Goal: Task Accomplishment & Management: Use online tool/utility

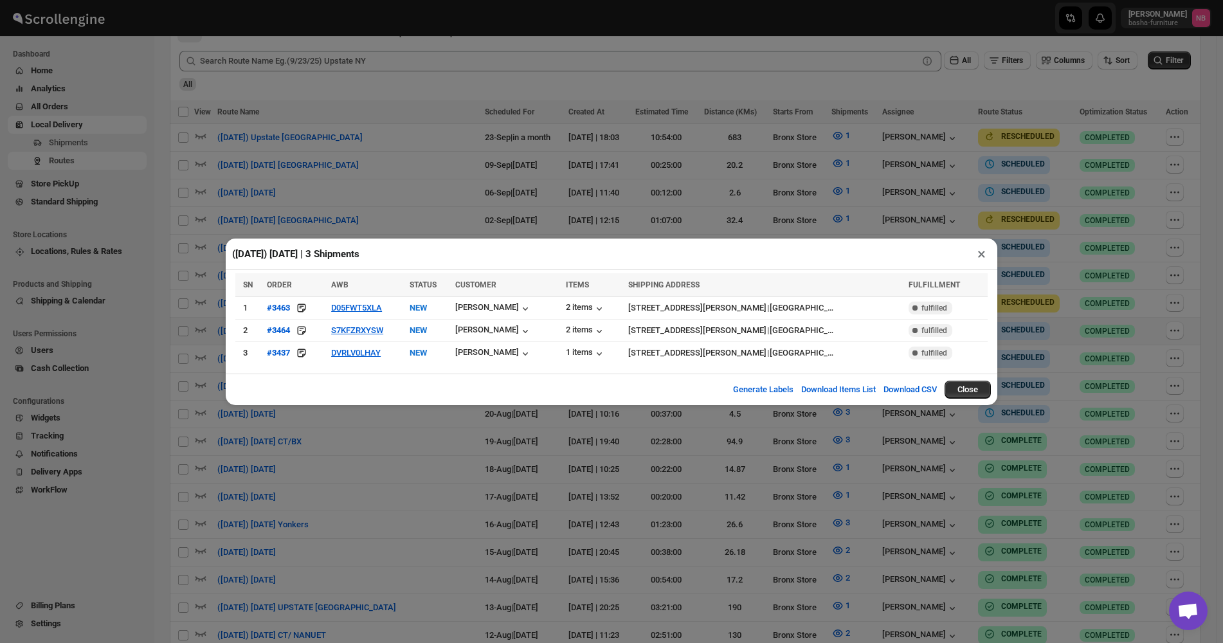
scroll to position [386, 0]
click at [758, 206] on div "([DATE]) [DATE] | 3 Shipments × SN ORDER AWB STATUS CUSTOMER ITEMS SHIPPING ADD…" at bounding box center [611, 321] width 1223 height 643
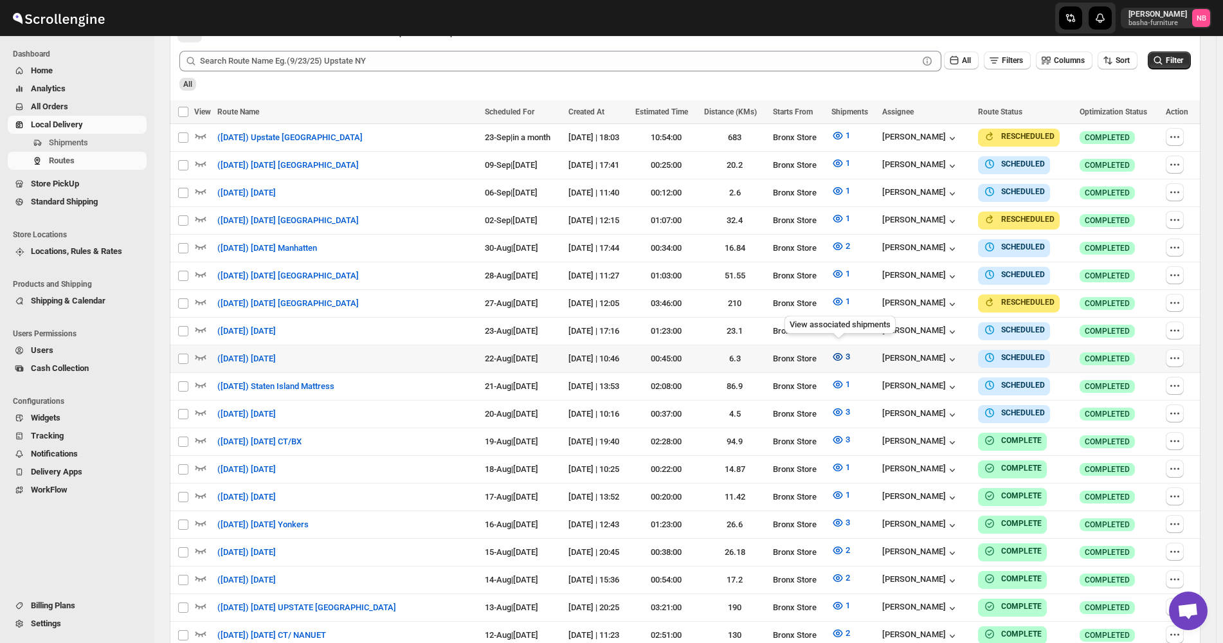
click at [838, 356] on icon "button" at bounding box center [837, 356] width 13 height 13
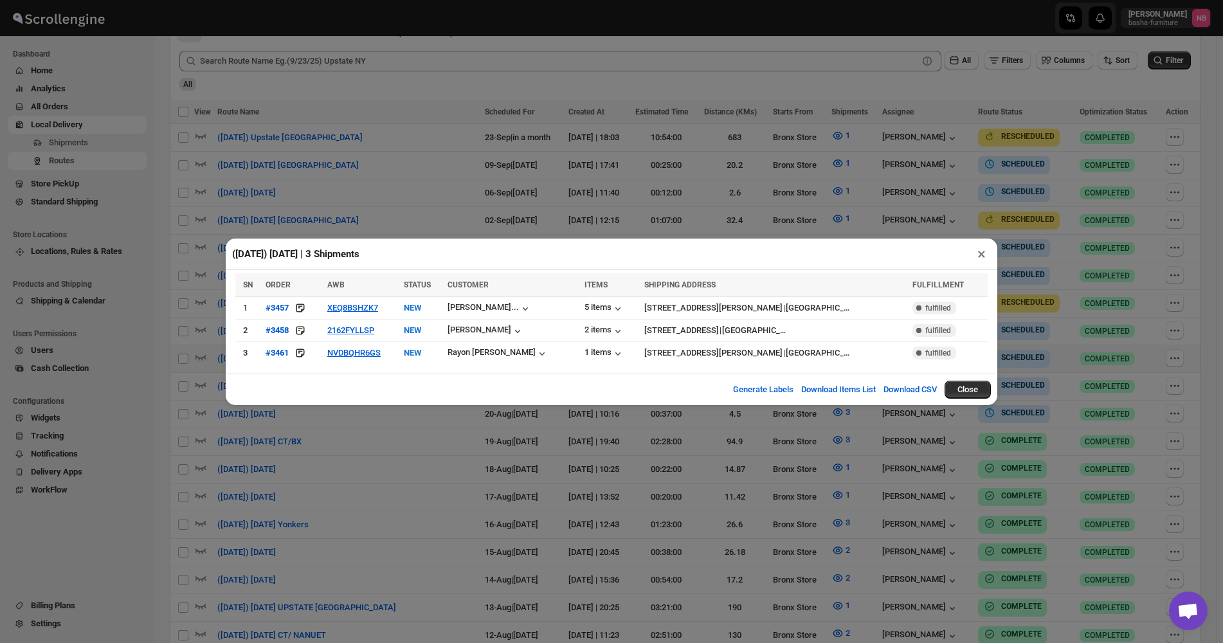
click at [409, 430] on div "([DATE]) [DATE] | 3 Shipments × SN ORDER AWB STATUS CUSTOMER ITEMS SHIPPING ADD…" at bounding box center [611, 321] width 1223 height 643
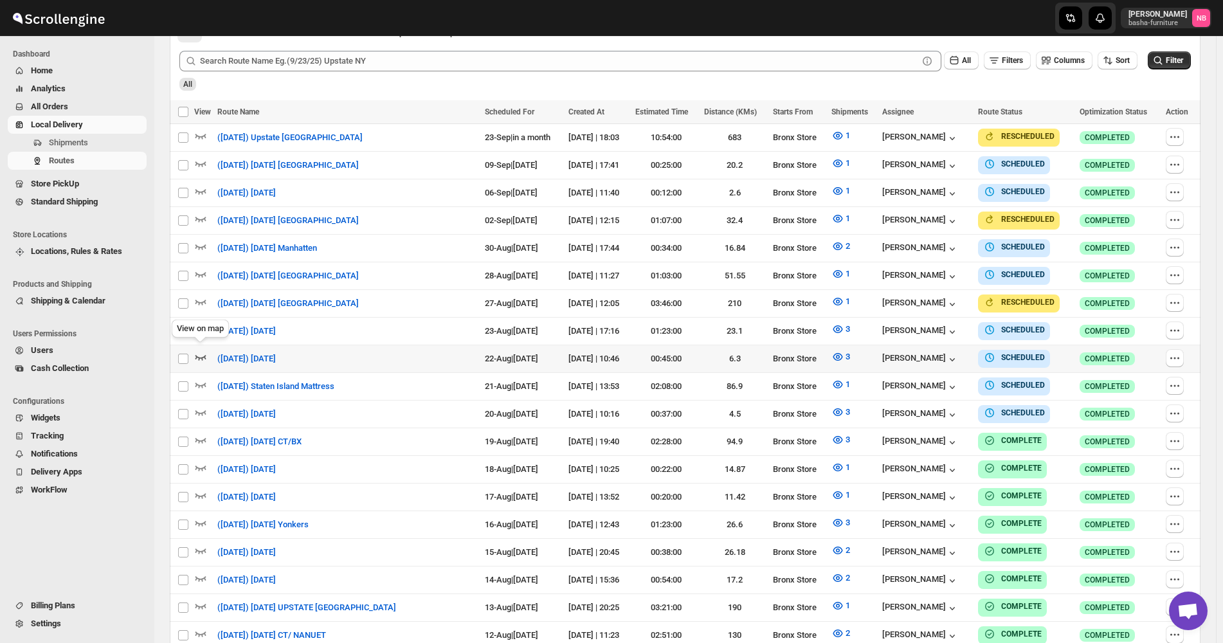
click at [195, 356] on icon "button" at bounding box center [200, 356] width 13 height 13
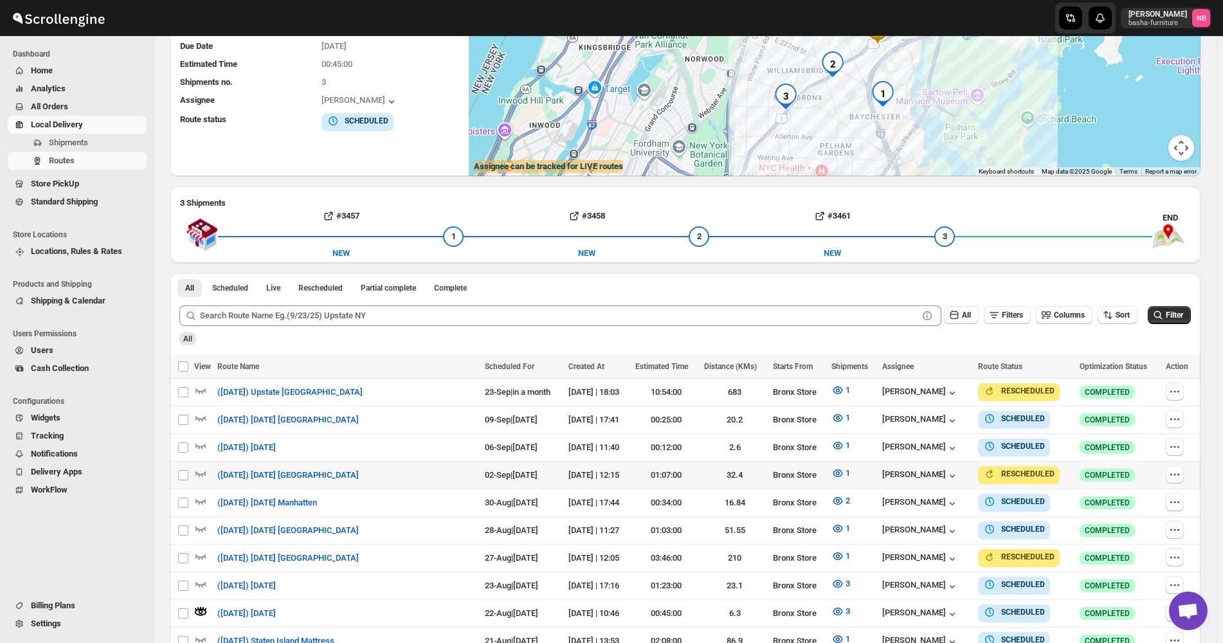
scroll to position [321, 0]
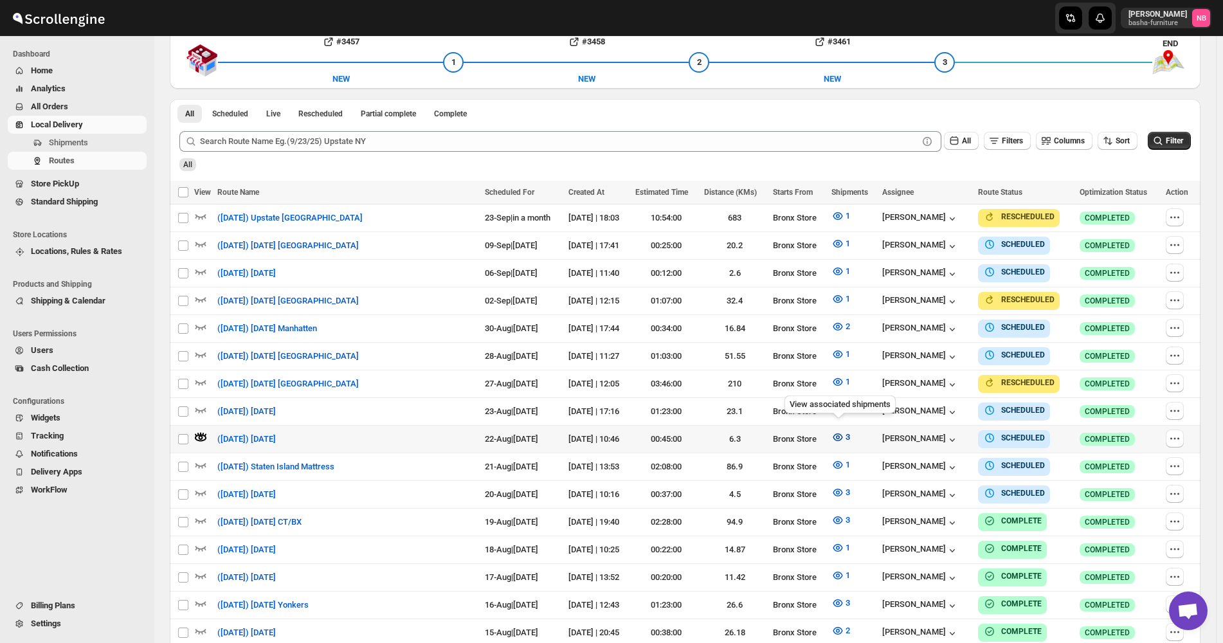
click at [845, 433] on span "3" at bounding box center [847, 437] width 5 height 10
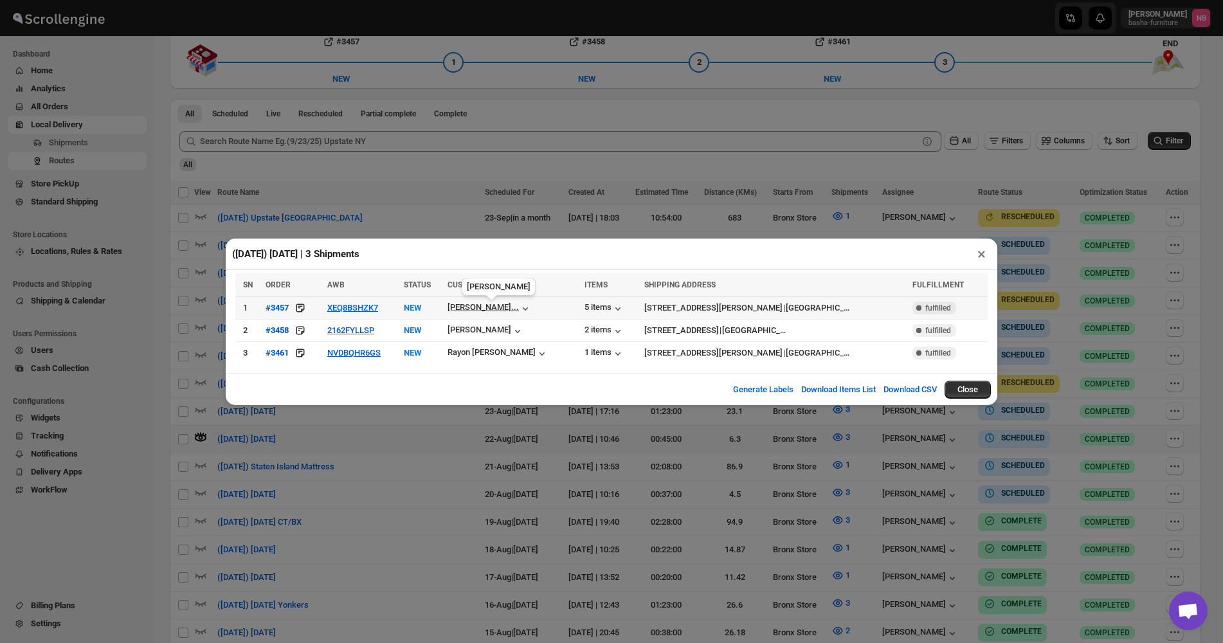
click at [510, 309] on div "[PERSON_NAME]..." at bounding box center [482, 307] width 71 height 10
click at [511, 310] on div "[PERSON_NAME]..." at bounding box center [482, 307] width 71 height 10
click at [507, 307] on div "[PERSON_NAME]..." at bounding box center [482, 307] width 71 height 10
click at [408, 168] on div "([DATE]) [DATE] | 3 Shipments × SN ORDER AWB STATUS CUSTOMER ITEMS SHIPPING ADD…" at bounding box center [611, 321] width 1223 height 643
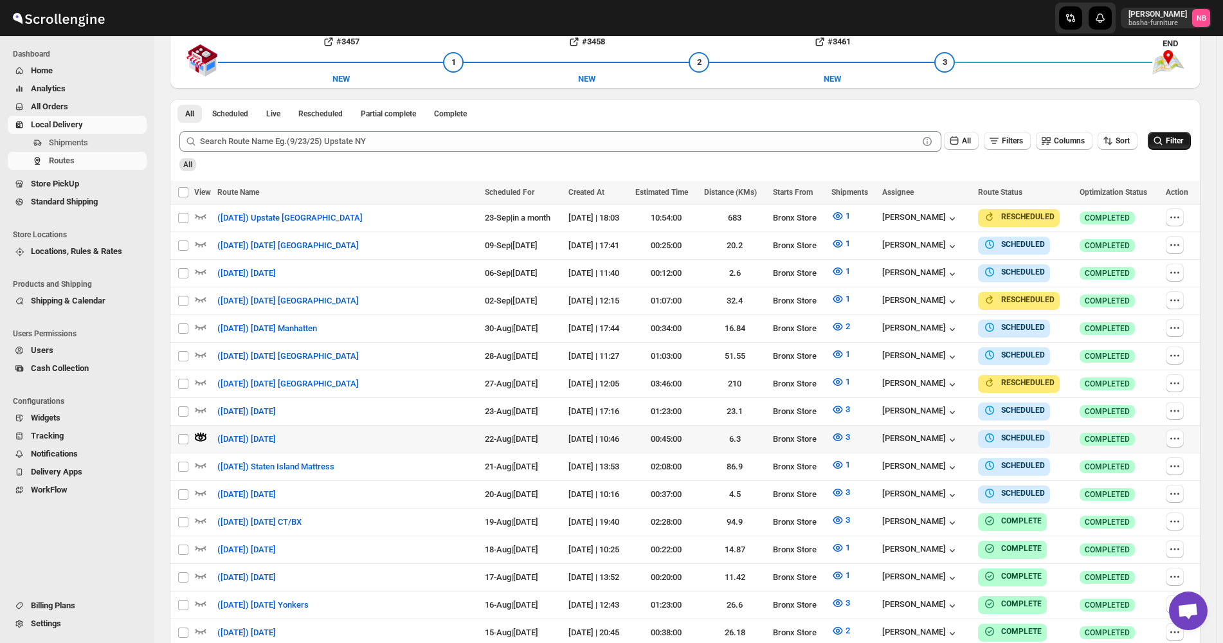
click at [1178, 141] on span "Filter" at bounding box center [1174, 140] width 17 height 9
click at [831, 435] on icon "button" at bounding box center [837, 437] width 13 height 13
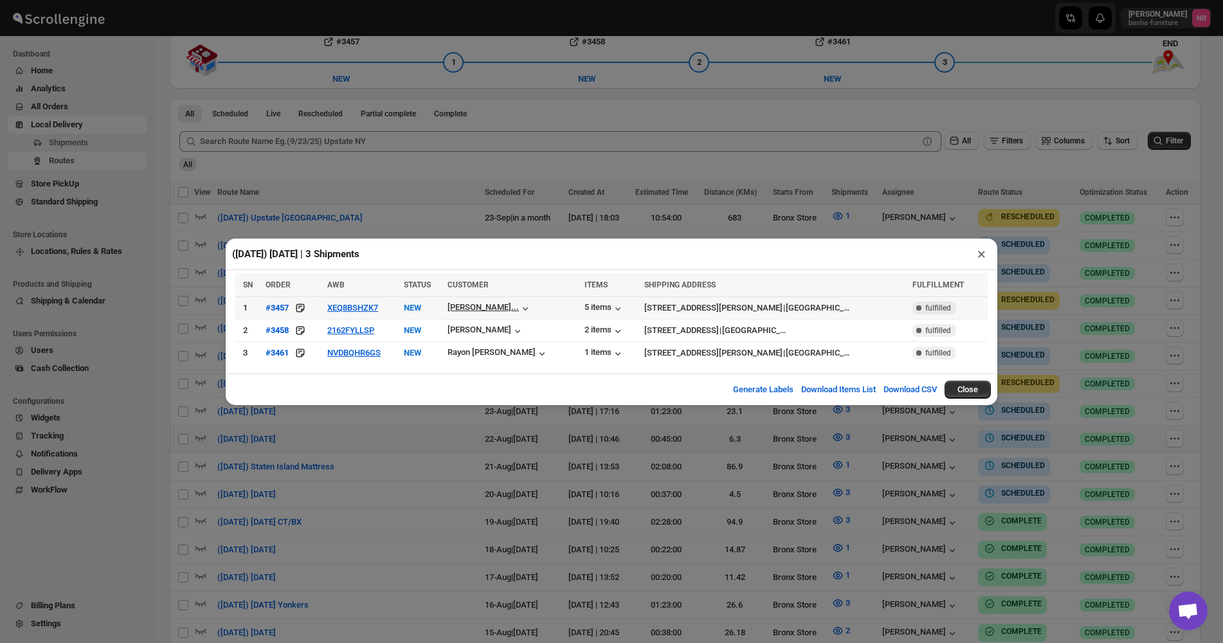
click at [489, 312] on div "[PERSON_NAME]..." at bounding box center [482, 307] width 71 height 10
click at [519, 305] on div "[PERSON_NAME]..." at bounding box center [482, 307] width 71 height 10
click at [480, 304] on div "[PERSON_NAME]..." at bounding box center [482, 307] width 71 height 10
click at [520, 311] on icon "button" at bounding box center [525, 308] width 13 height 13
click at [93, 112] on div "([DATE]) [DATE] | 3 Shipments × SN ORDER AWB STATUS CUSTOMER ITEMS SHIPPING ADD…" at bounding box center [611, 321] width 1223 height 643
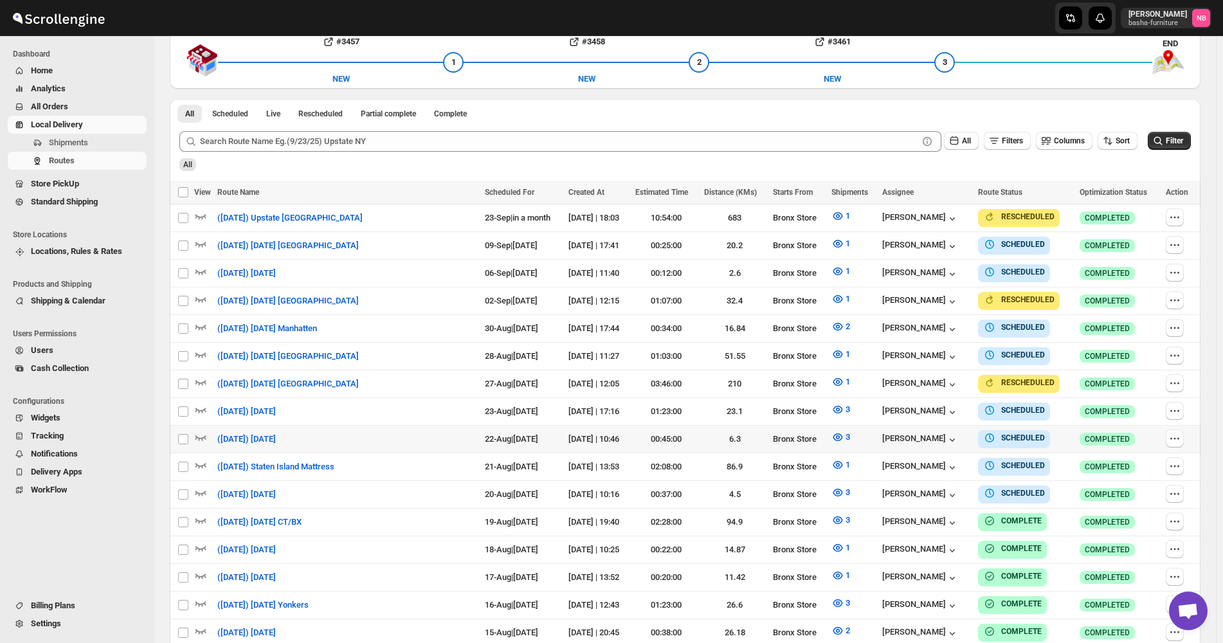
click at [81, 107] on span "All Orders" at bounding box center [87, 106] width 113 height 13
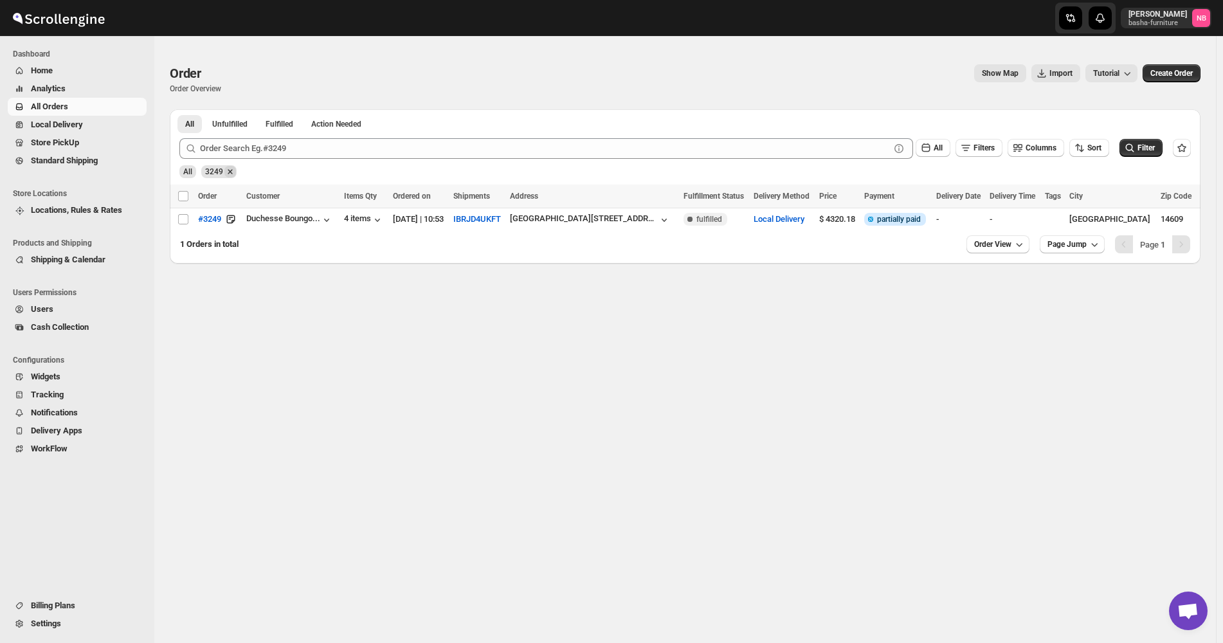
click at [231, 174] on icon "Remove 3249" at bounding box center [230, 171] width 5 height 5
click at [1155, 144] on span "Filter" at bounding box center [1145, 147] width 17 height 9
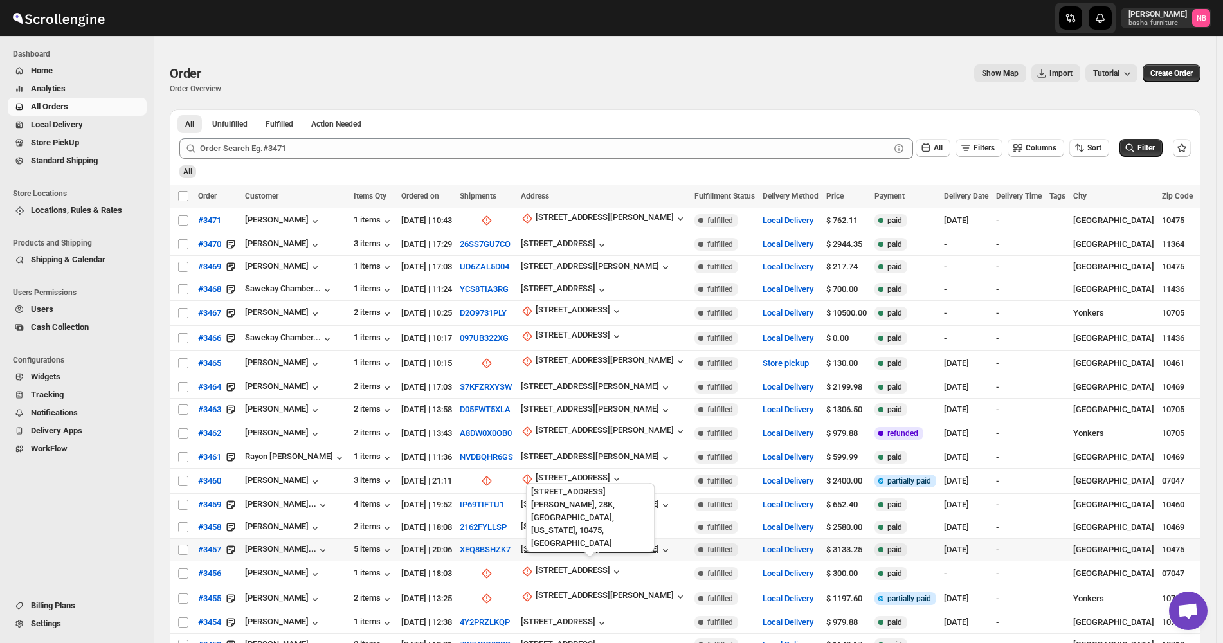
click at [576, 544] on div "[STREET_ADDRESS][PERSON_NAME]" at bounding box center [590, 549] width 138 height 10
click at [573, 605] on span "Update manually" at bounding box center [602, 610] width 61 height 10
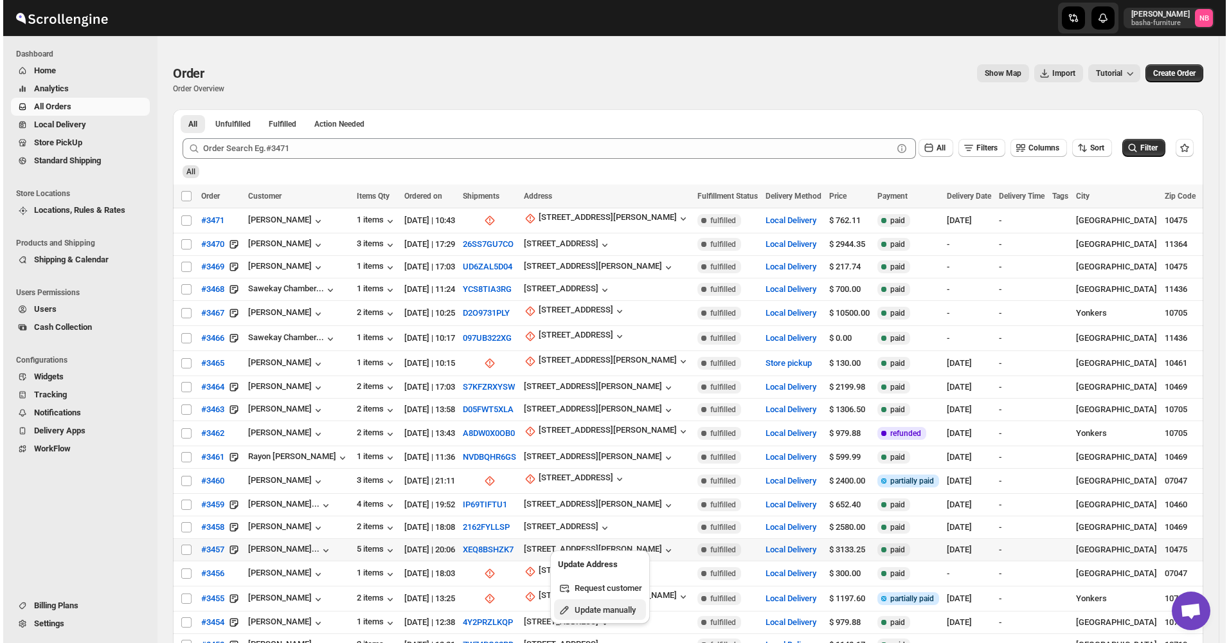
select select "US"
select select "[US_STATE]"
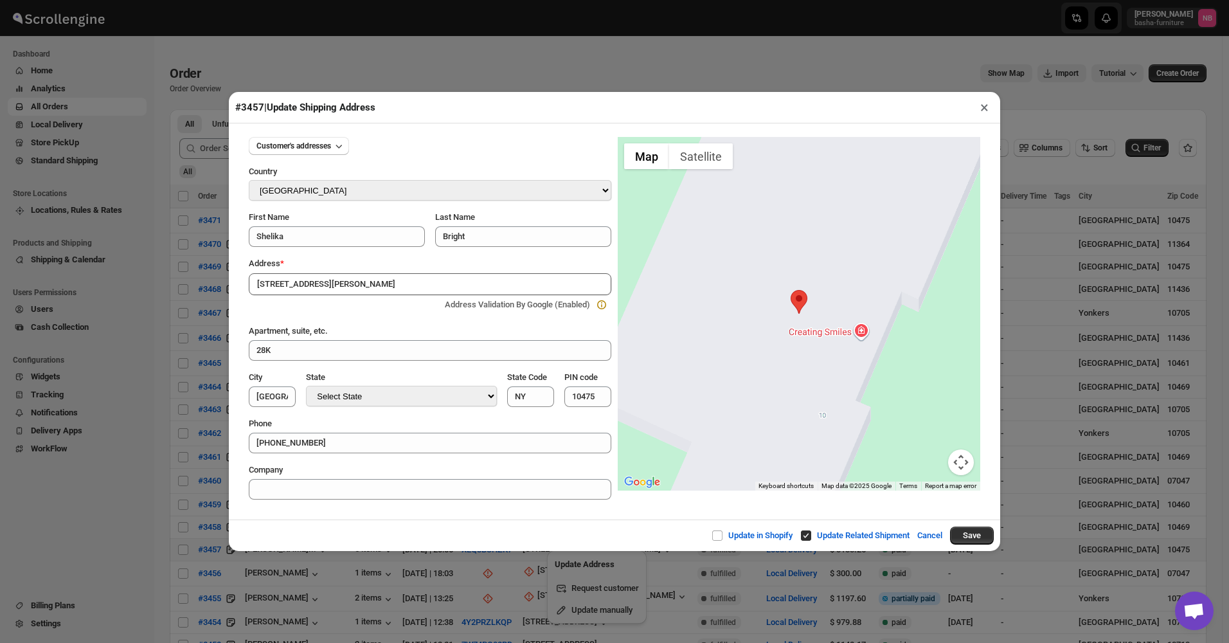
click at [433, 283] on input "[STREET_ADDRESS][PERSON_NAME]" at bounding box center [430, 284] width 363 height 22
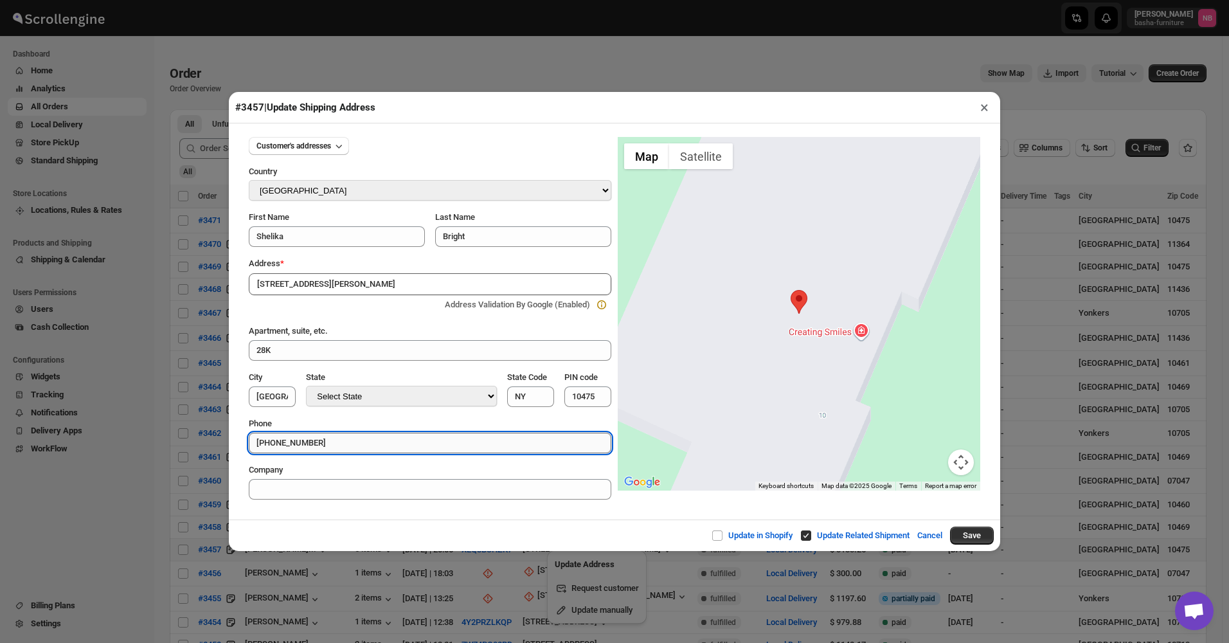
click at [291, 440] on input "[PHONE_NUMBER]" at bounding box center [430, 443] width 363 height 21
type input "[PHONE_NUMBER]"
click at [320, 149] on span "Customer's addresses" at bounding box center [294, 146] width 75 height 10
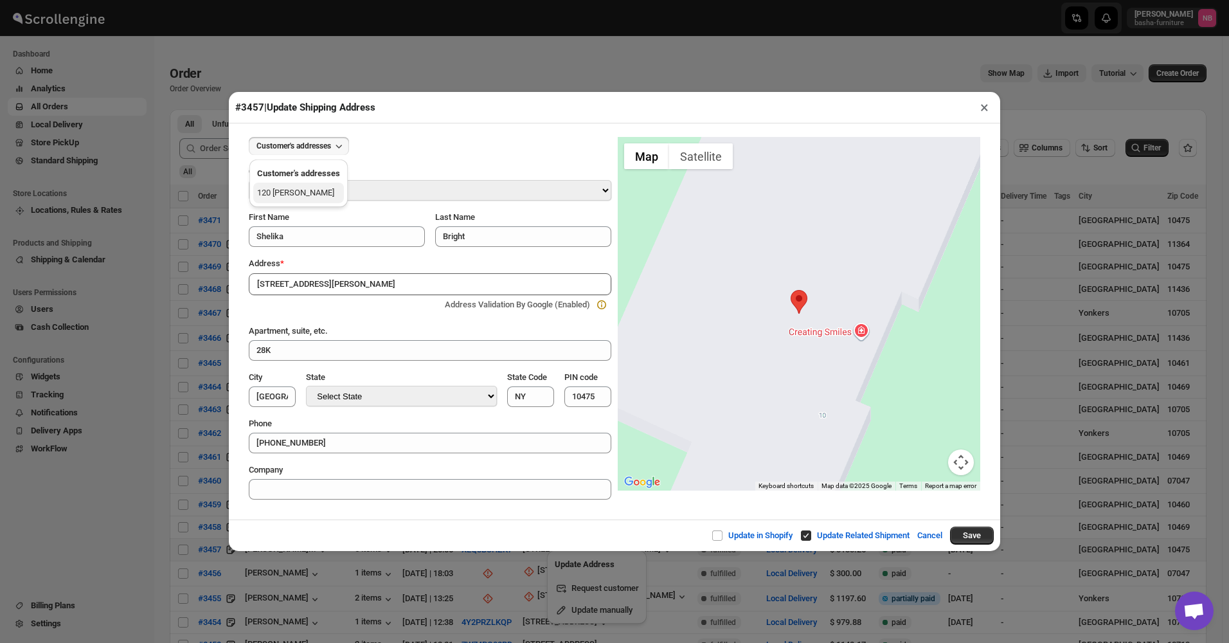
click at [310, 191] on button "120 [PERSON_NAME]" at bounding box center [298, 193] width 91 height 21
type input "120 [PERSON_NAME]"
type input "[GEOGRAPHIC_DATA]"
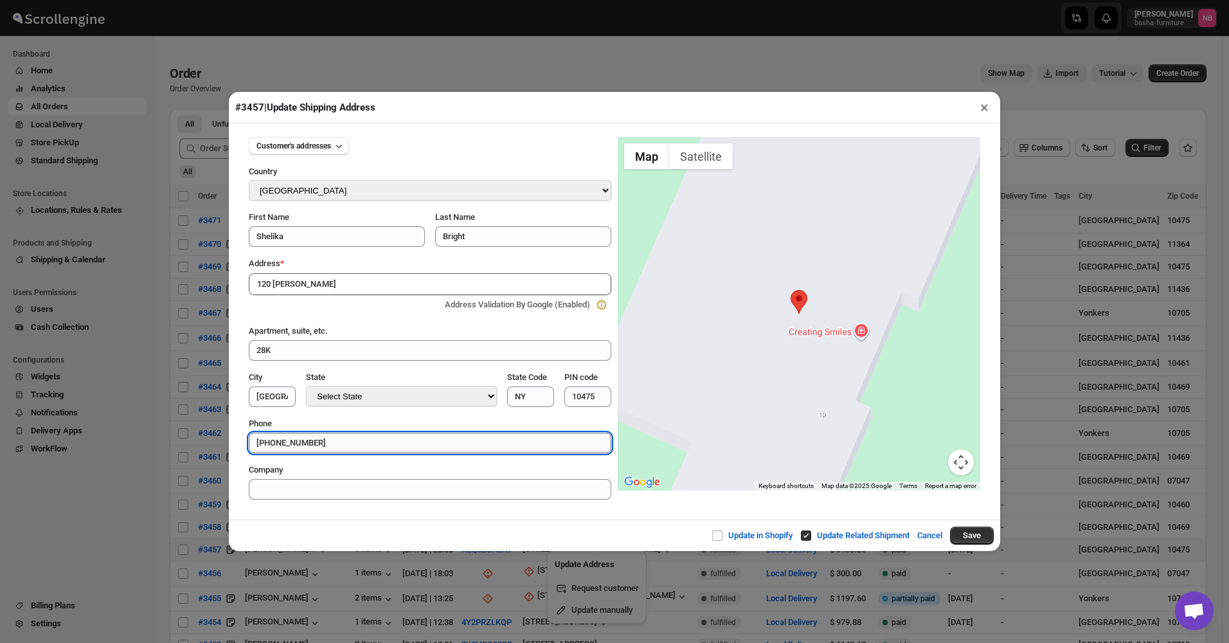
click at [290, 444] on input "[PHONE_NUMBER]" at bounding box center [430, 443] width 363 height 21
type input "[PHONE_NUMBER]"
click at [494, 152] on div "Customer's addresses" at bounding box center [430, 146] width 363 height 18
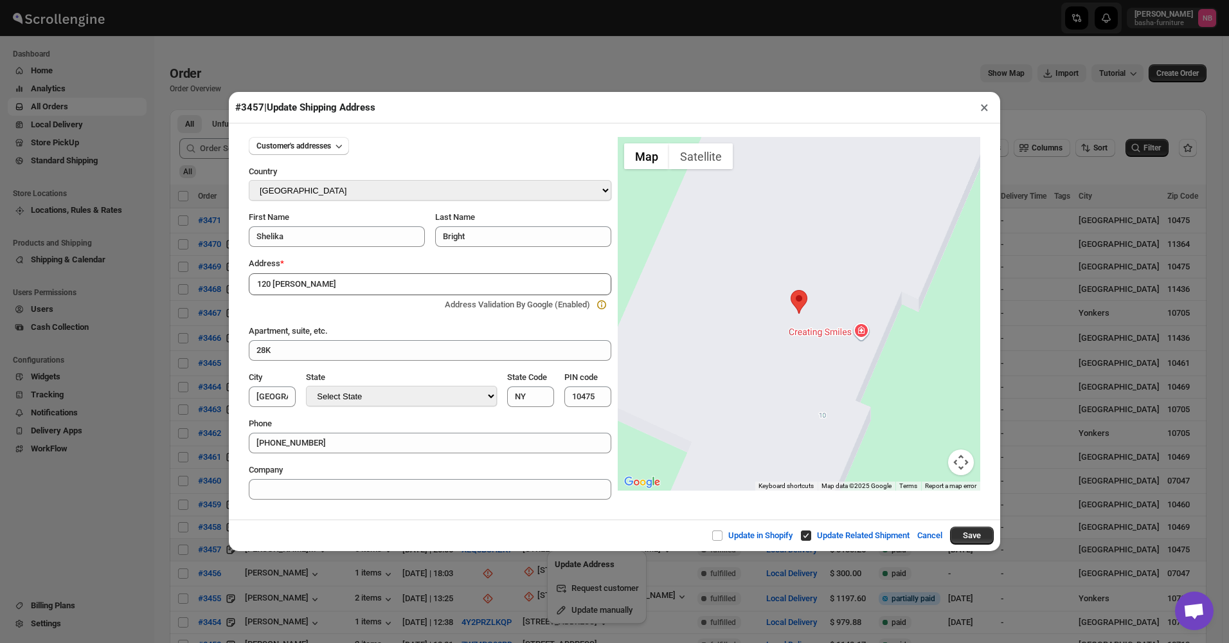
click at [479, 284] on input "120 [PERSON_NAME]" at bounding box center [430, 284] width 363 height 22
type input "120 [PERSON_NAME]"
click at [404, 149] on div "Customer's addresses" at bounding box center [430, 146] width 363 height 18
click at [985, 104] on button "×" at bounding box center [984, 107] width 19 height 18
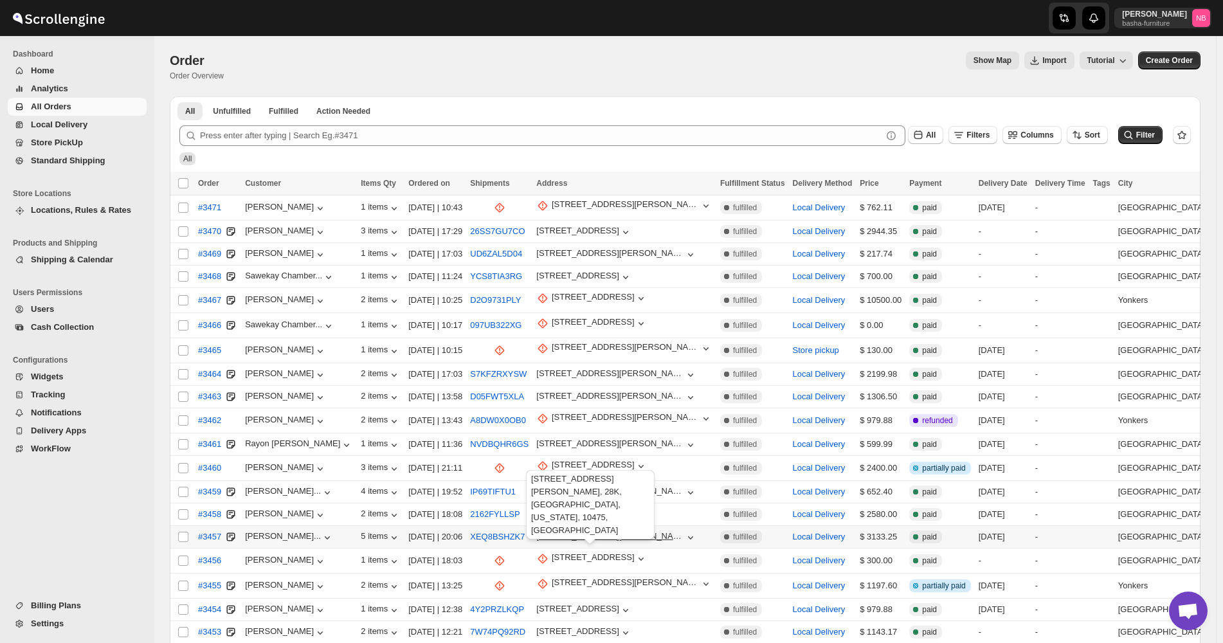
click at [641, 531] on div "[STREET_ADDRESS][PERSON_NAME]" at bounding box center [610, 536] width 148 height 10
click at [602, 594] on span "Update manually" at bounding box center [603, 597] width 63 height 10
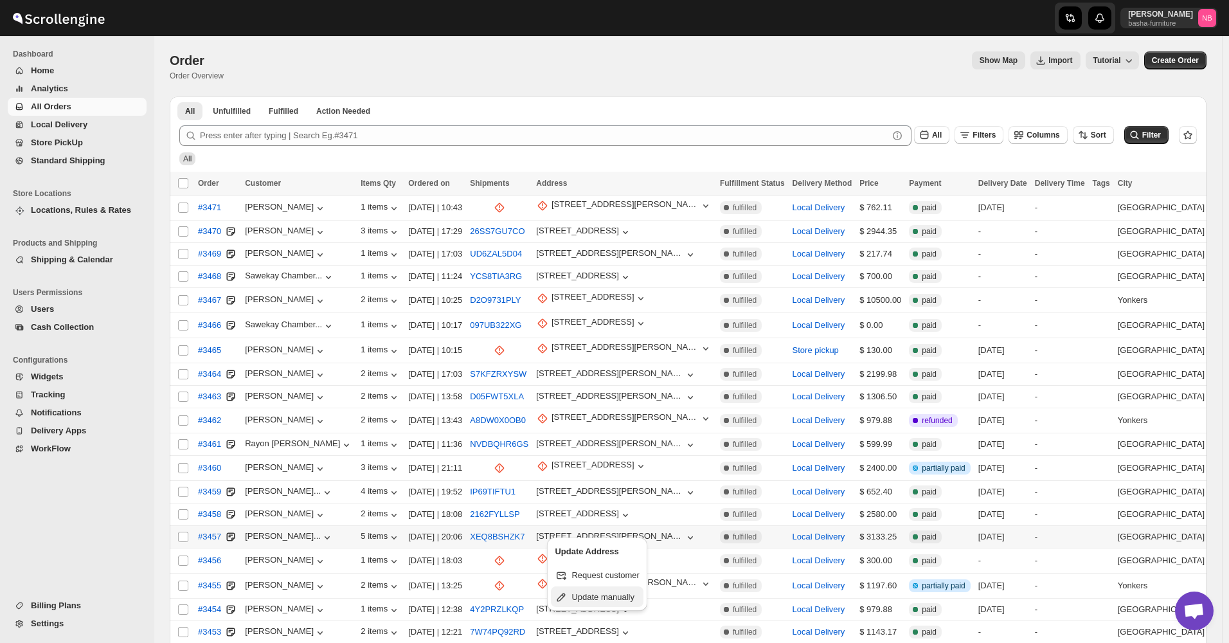
select select "US"
select select "[US_STATE]"
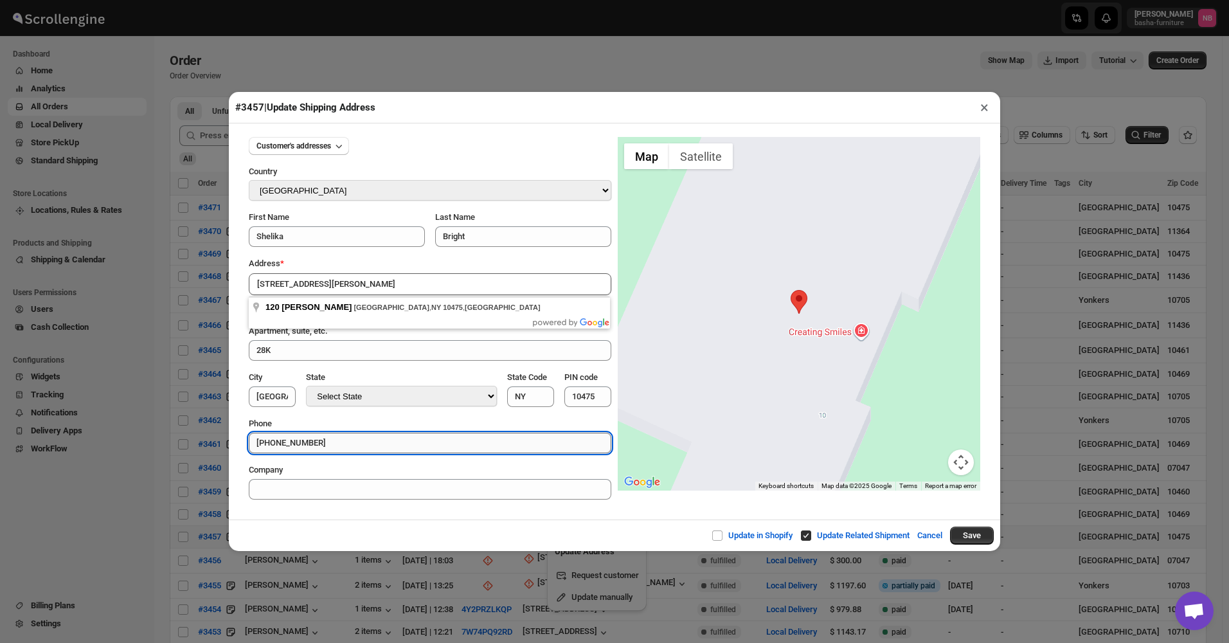
click at [291, 439] on input "[PHONE_NUMBER]" at bounding box center [430, 443] width 363 height 21
type input "[PHONE_NUMBER]"
click at [970, 537] on button "Save" at bounding box center [972, 536] width 44 height 18
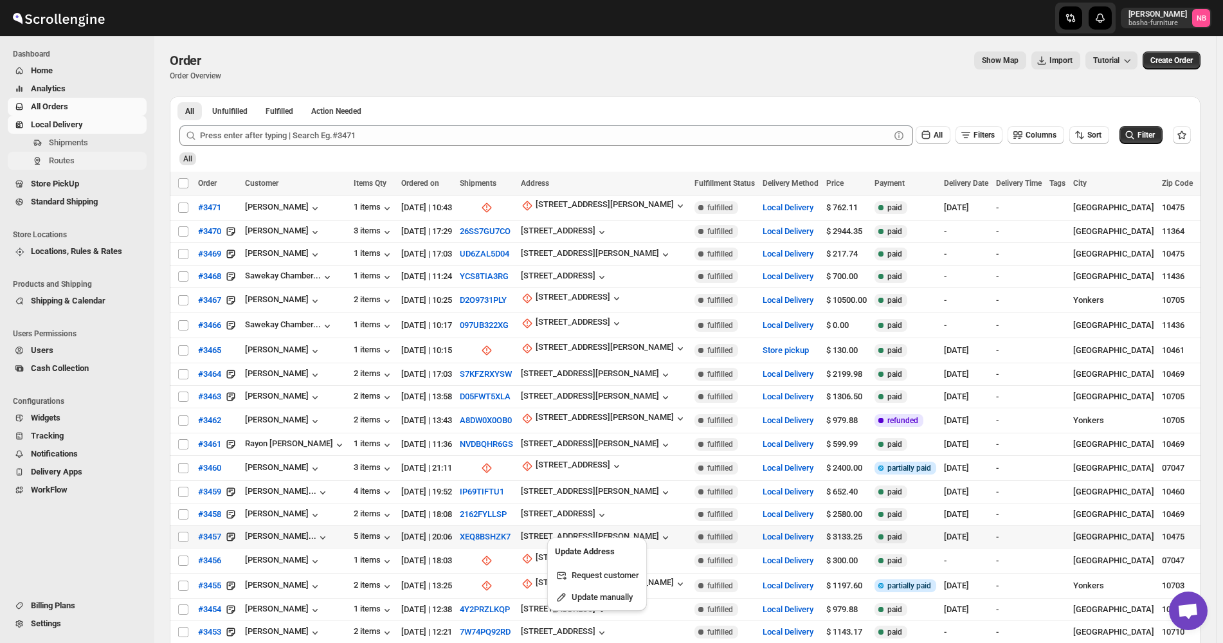
click at [72, 152] on button "Routes" at bounding box center [77, 161] width 139 height 18
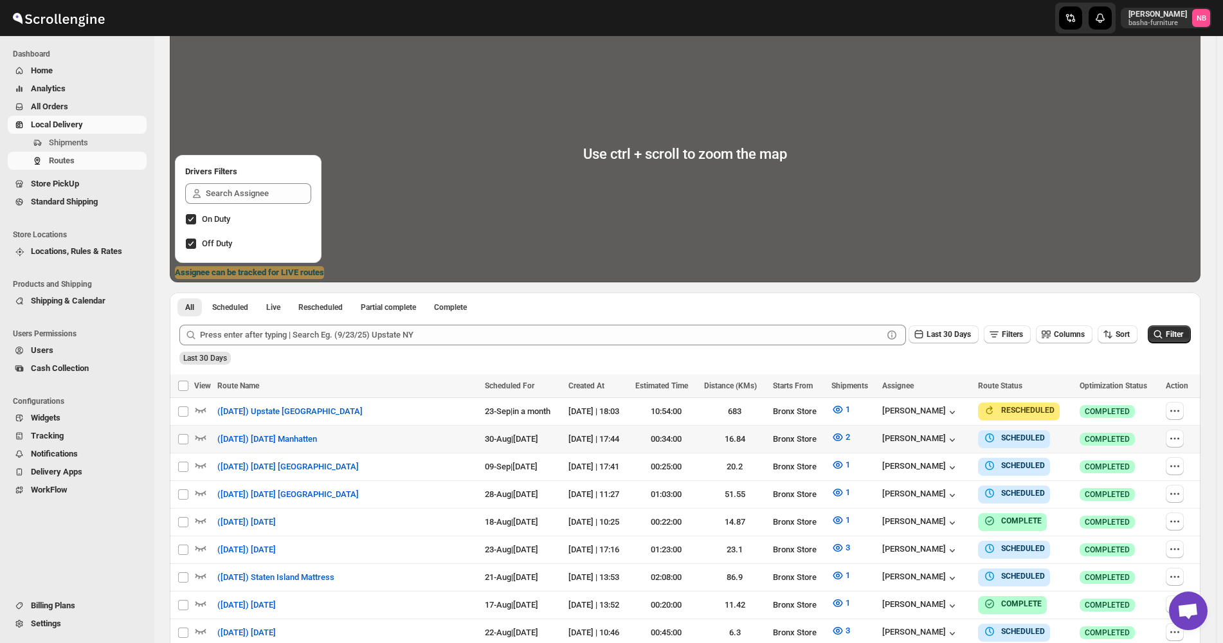
scroll to position [321, 0]
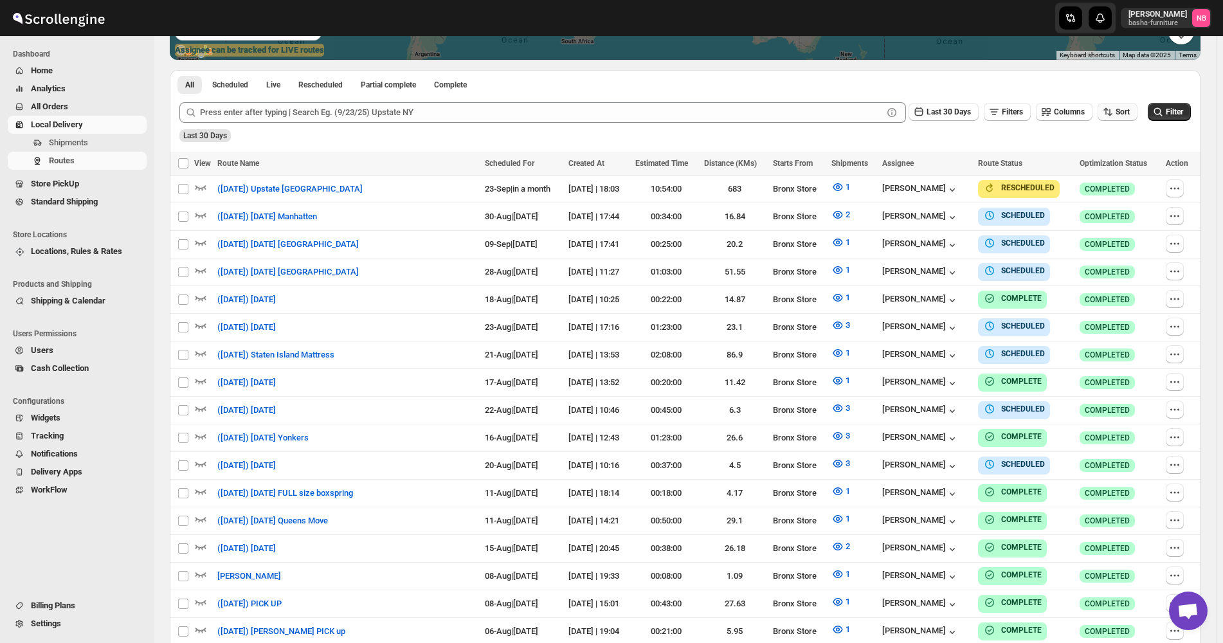
click at [1114, 113] on icon "button" at bounding box center [1107, 111] width 13 height 13
click at [1110, 170] on ul "Created Date Due Date Route Name Stops Status" at bounding box center [1120, 204] width 78 height 113
click at [1103, 181] on div "Due Date" at bounding box center [1102, 181] width 34 height 13
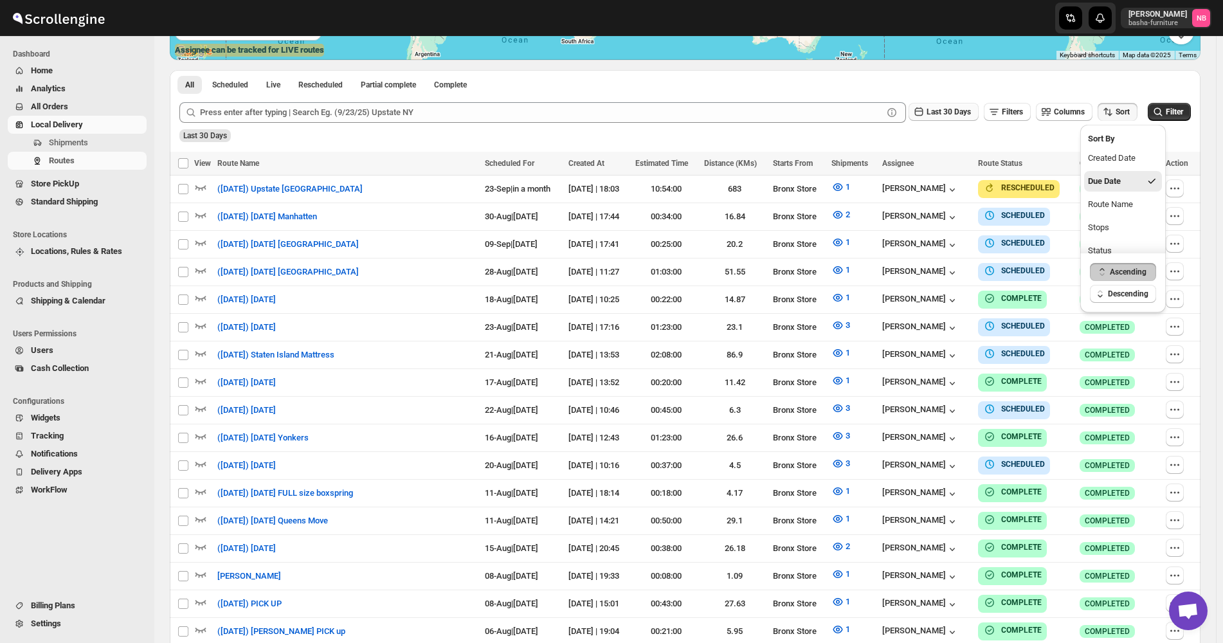
click at [948, 114] on span "Last 30 Days" at bounding box center [948, 111] width 44 height 9
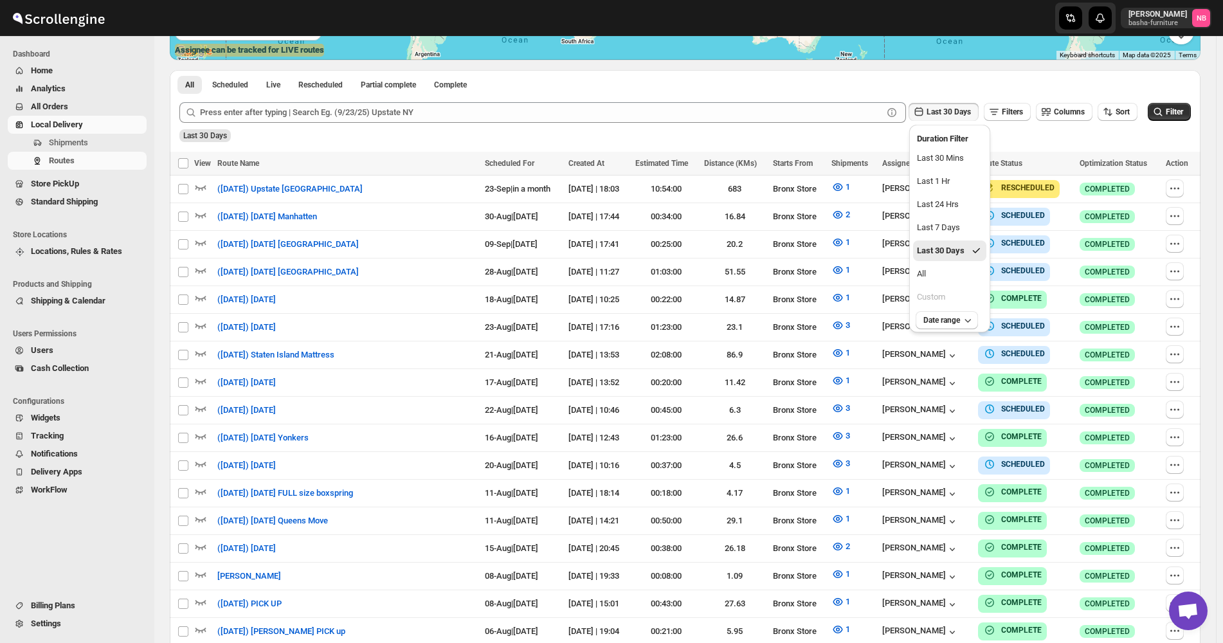
drag, startPoint x: 931, startPoint y: 266, endPoint x: 1041, endPoint y: 231, distance: 115.3
click at [932, 266] on button "All" at bounding box center [949, 274] width 73 height 21
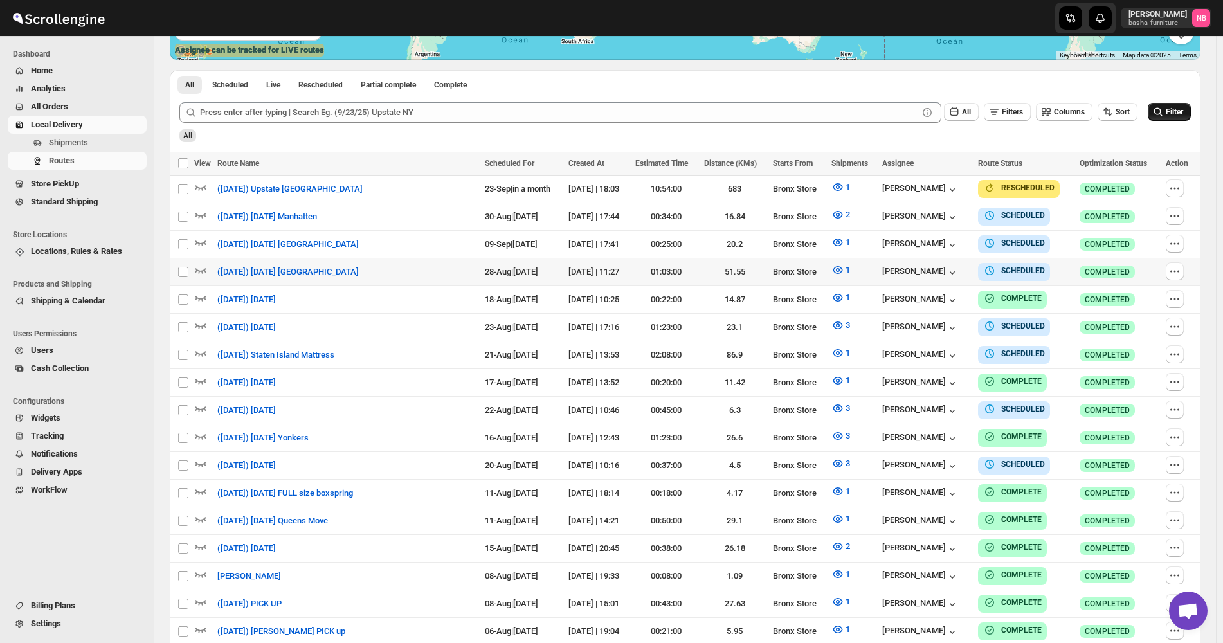
click at [1164, 106] on icon "submit" at bounding box center [1157, 111] width 13 height 13
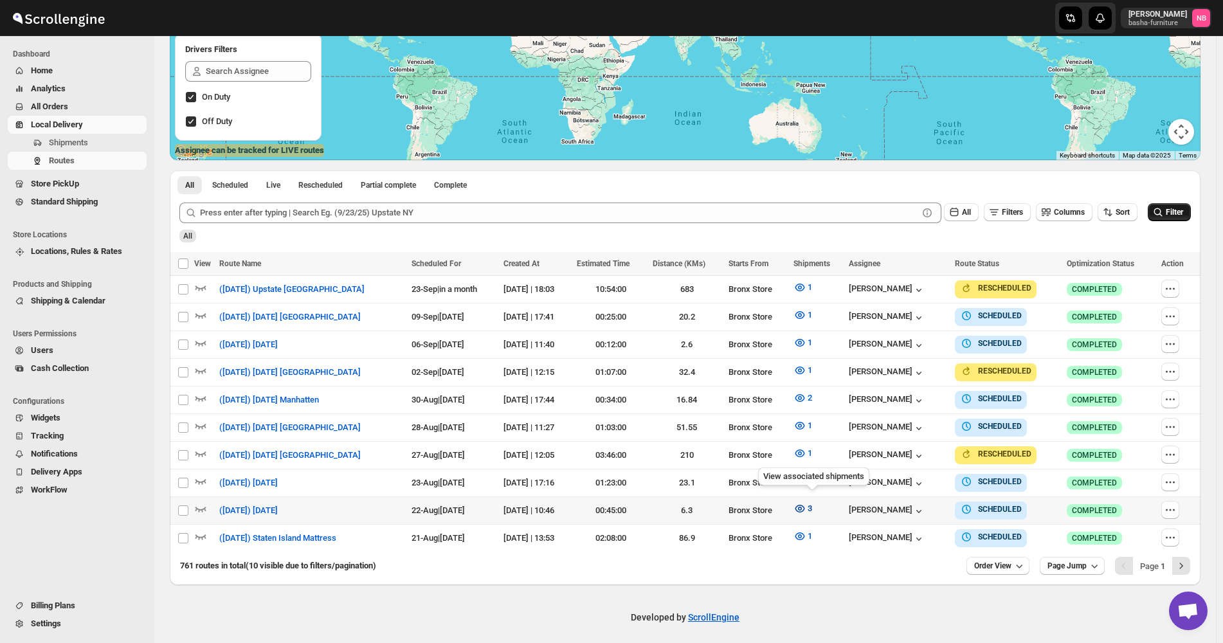
click at [805, 504] on icon "button" at bounding box center [799, 508] width 13 height 13
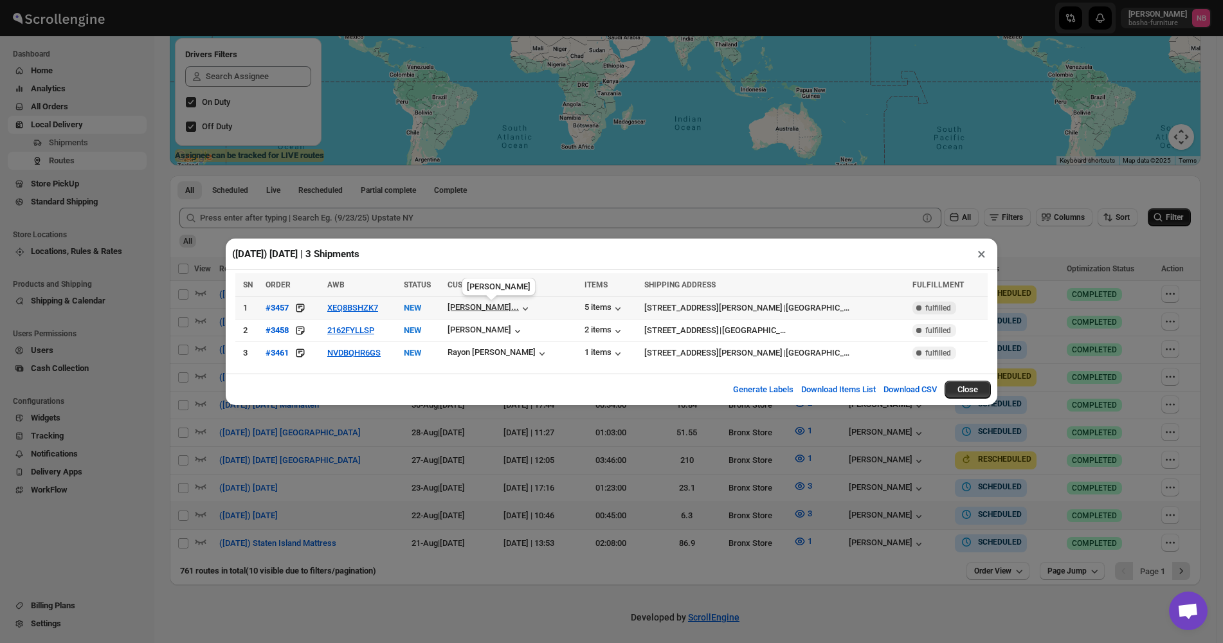
click at [483, 305] on div "[PERSON_NAME]..." at bounding box center [482, 307] width 71 height 10
click at [599, 402] on div "Generate Labels Download Items List Download CSV Close" at bounding box center [612, 390] width 772 height 32
click at [491, 341] on td "[PERSON_NAME]" at bounding box center [512, 330] width 136 height 23
click at [500, 334] on div "[PERSON_NAME]" at bounding box center [485, 331] width 77 height 13
click at [426, 119] on div "([DATE]) [DATE] | 3 Shipments × SN ORDER AWB STATUS CUSTOMER ITEMS SHIPPING ADD…" at bounding box center [611, 321] width 1223 height 643
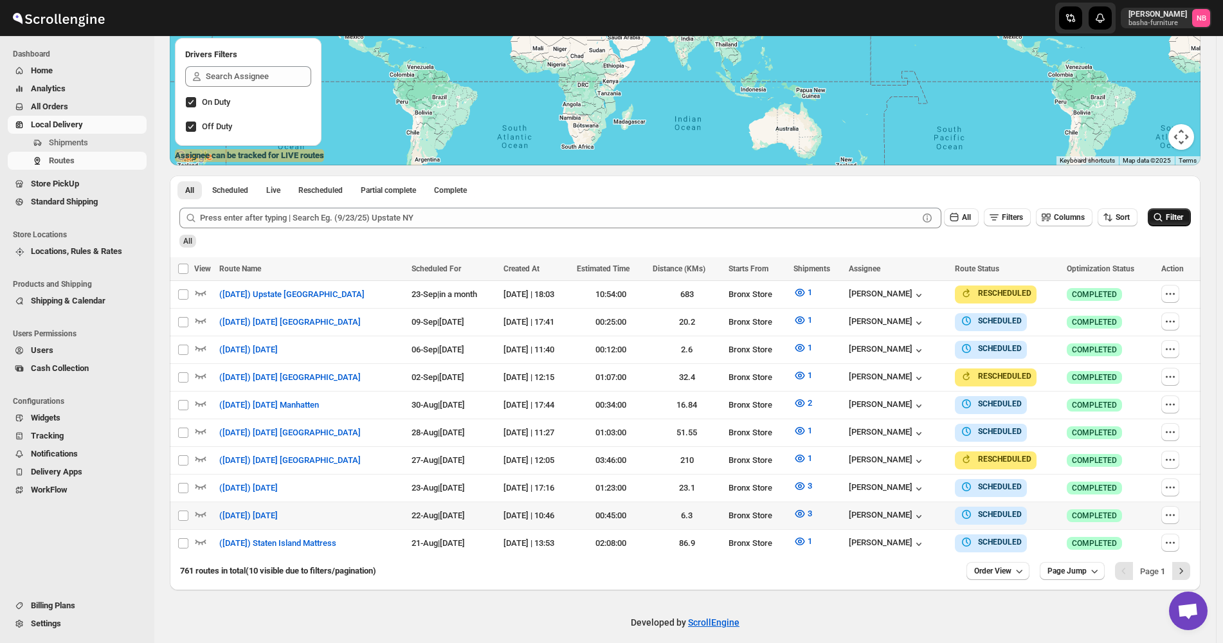
click at [1159, 224] on icon "submit" at bounding box center [1157, 217] width 13 height 13
click at [1002, 562] on button "Order View" at bounding box center [997, 571] width 63 height 18
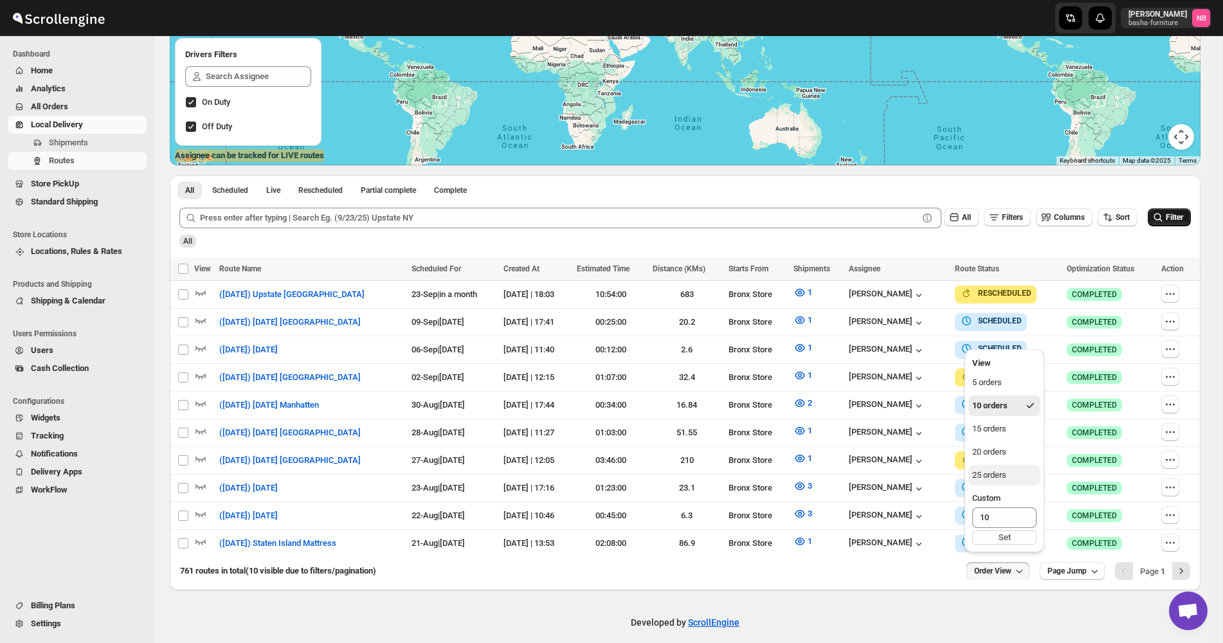
click at [999, 482] on button "25 orders" at bounding box center [1004, 475] width 72 height 21
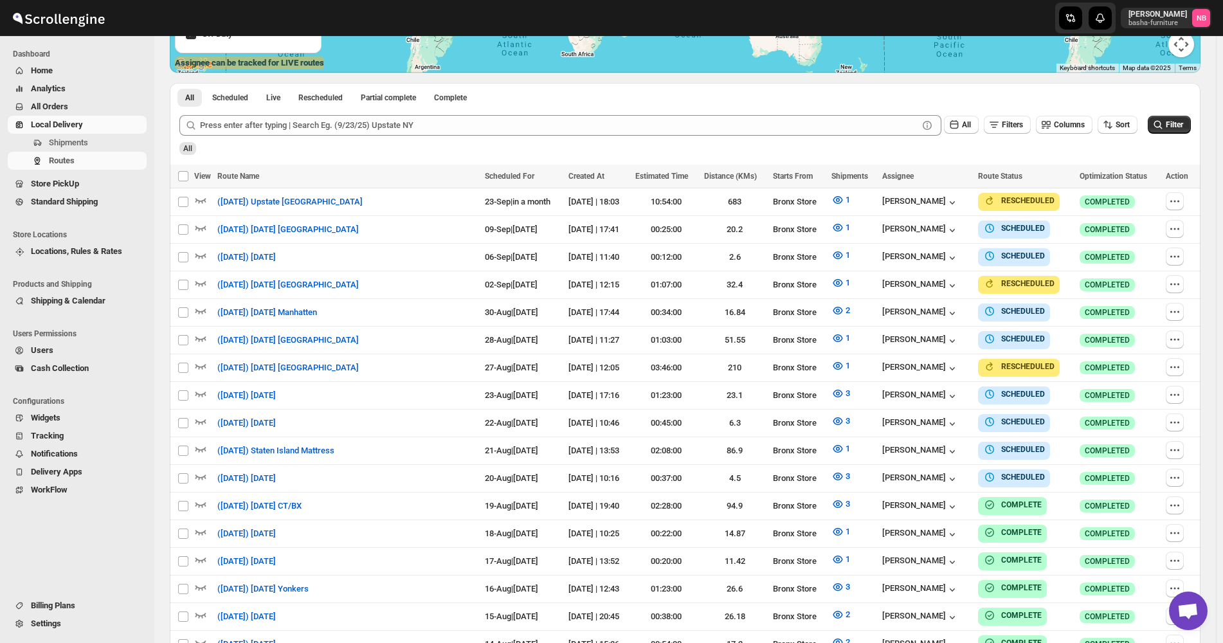
scroll to position [321, 0]
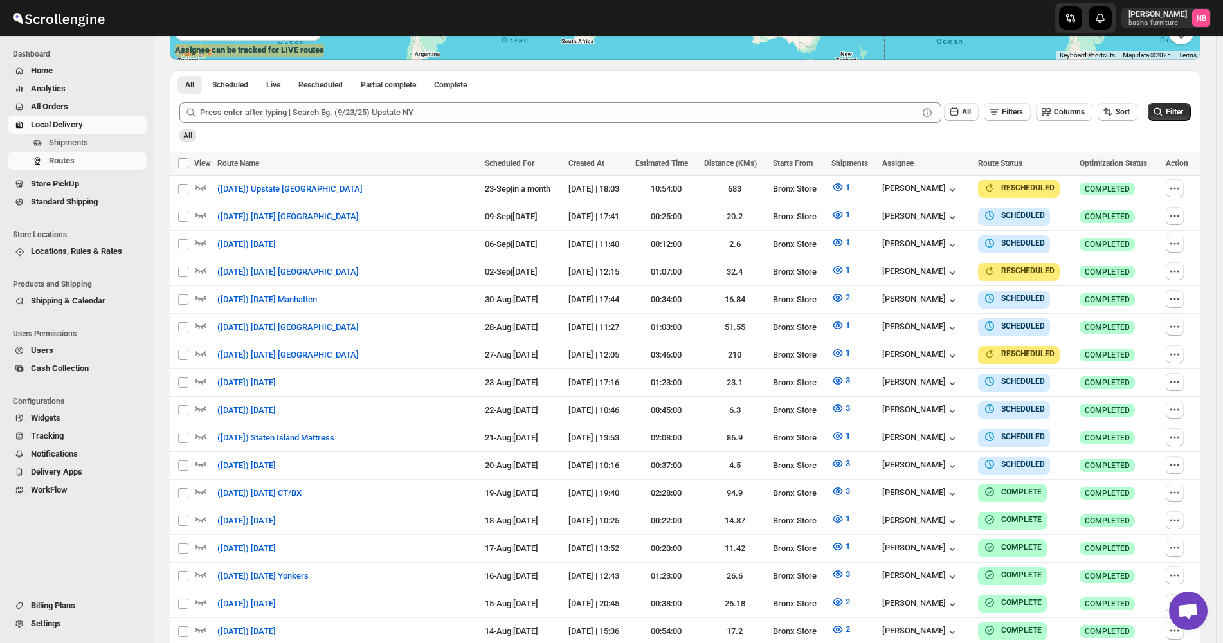
click at [72, 100] on button "All Orders" at bounding box center [77, 107] width 139 height 18
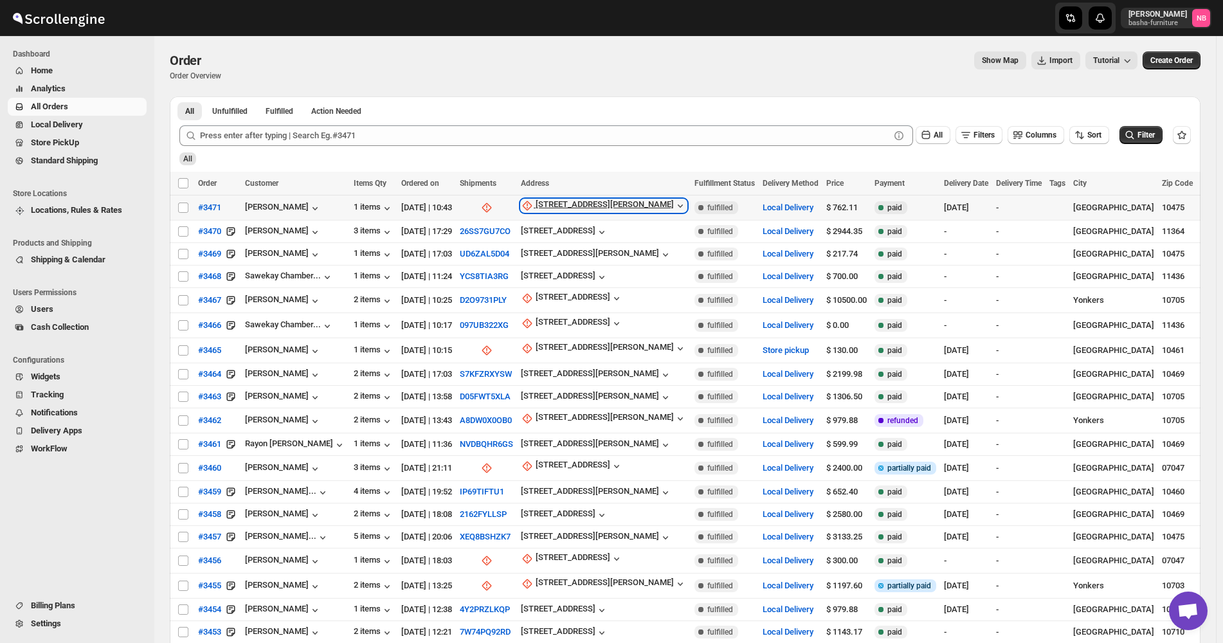
click at [582, 204] on div "[STREET_ADDRESS][PERSON_NAME]" at bounding box center [605, 205] width 138 height 13
click at [567, 277] on span "Update manually" at bounding box center [578, 275] width 61 height 10
select select "US"
select select "[US_STATE]"
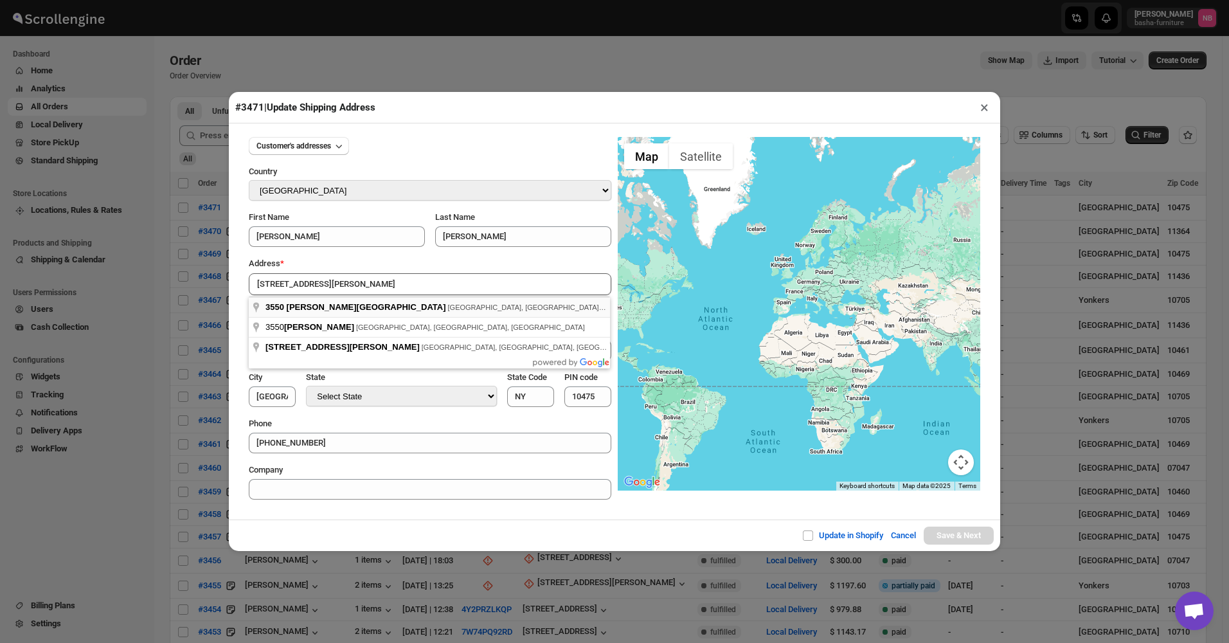
type input "3550 Bivona Street, The Bronx, NY, USA"
type input "[GEOGRAPHIC_DATA]"
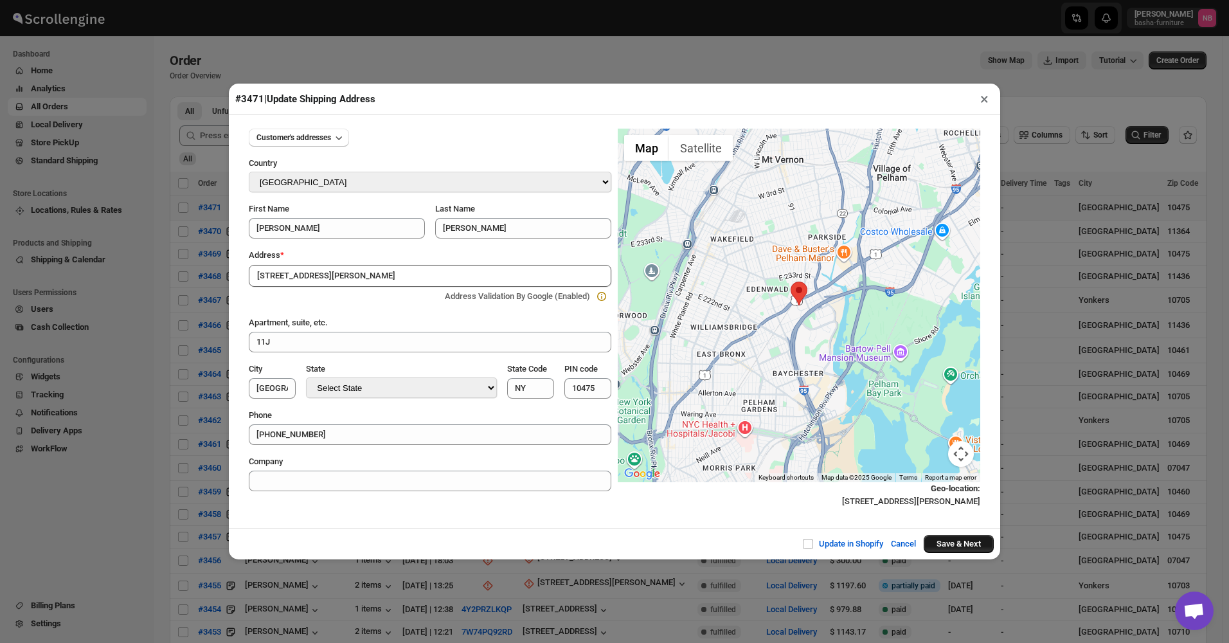
click at [949, 541] on button "Save & Next" at bounding box center [959, 544] width 70 height 18
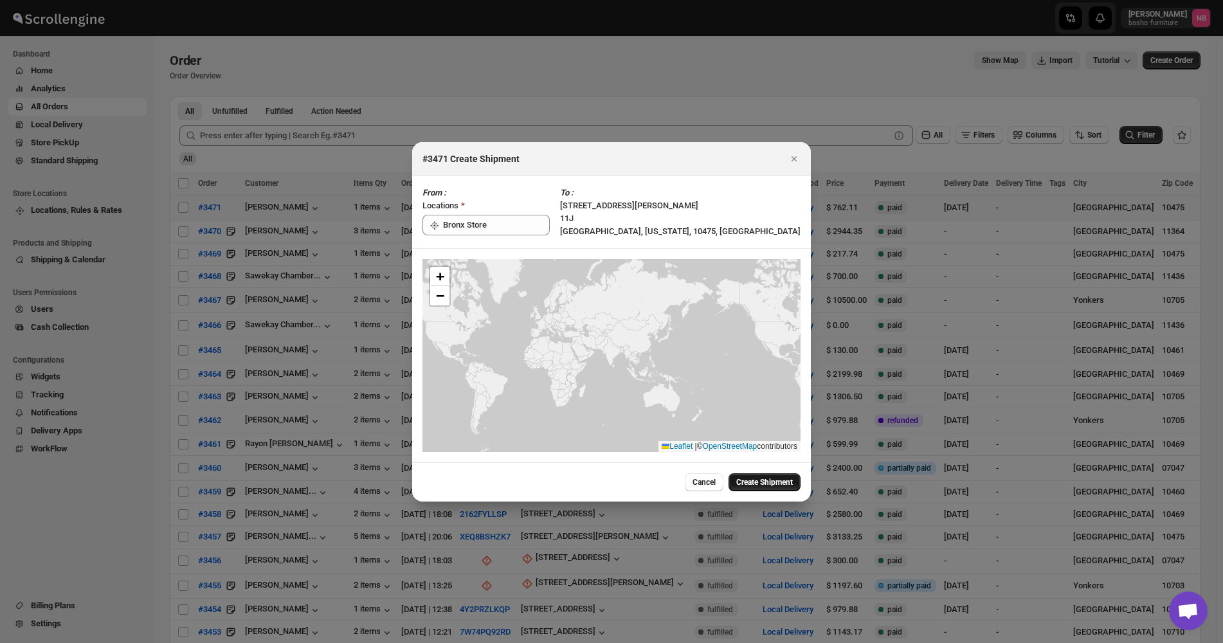
click at [759, 479] on span "Create Shipment" at bounding box center [764, 482] width 57 height 10
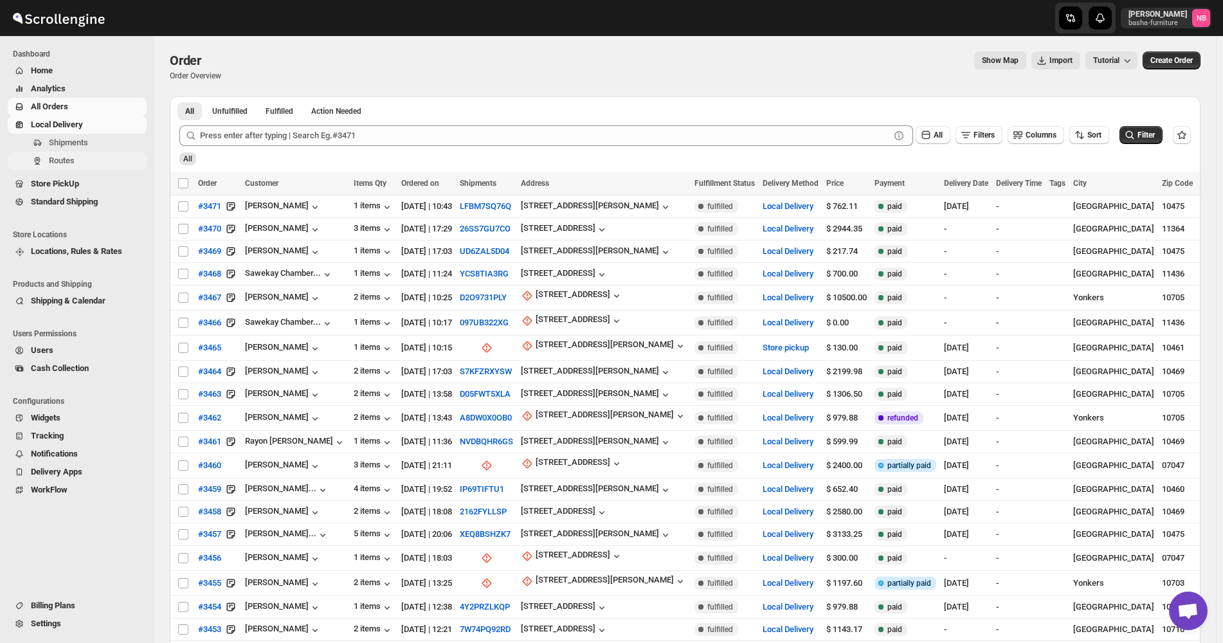
click at [71, 163] on span "Routes" at bounding box center [62, 161] width 26 height 10
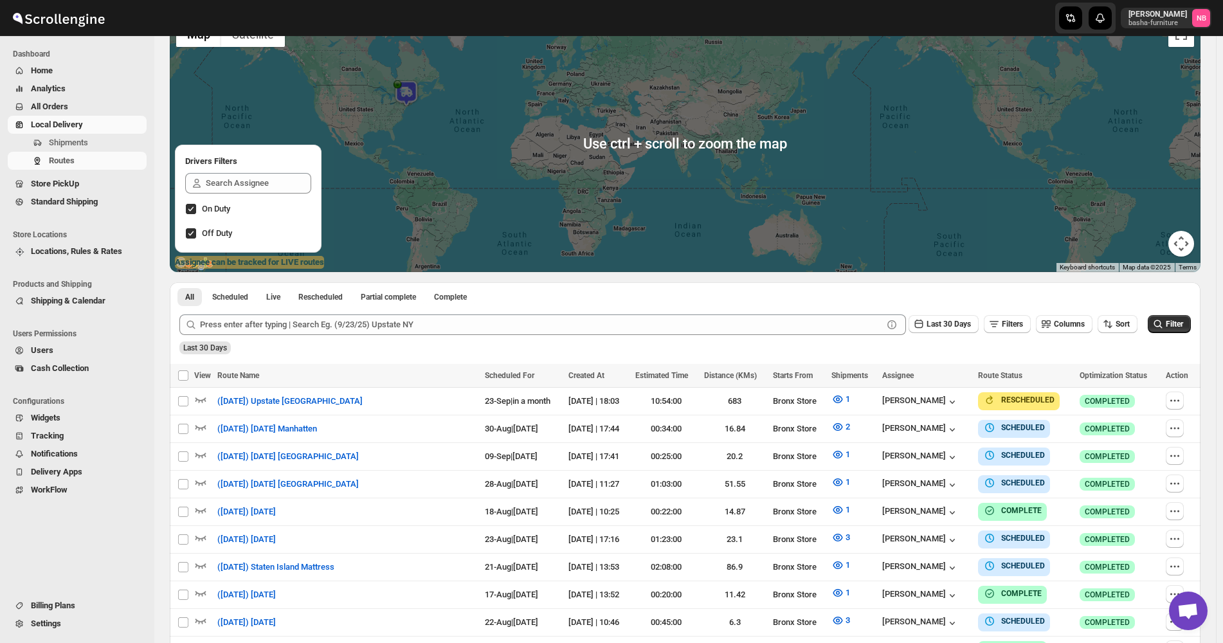
scroll to position [321, 0]
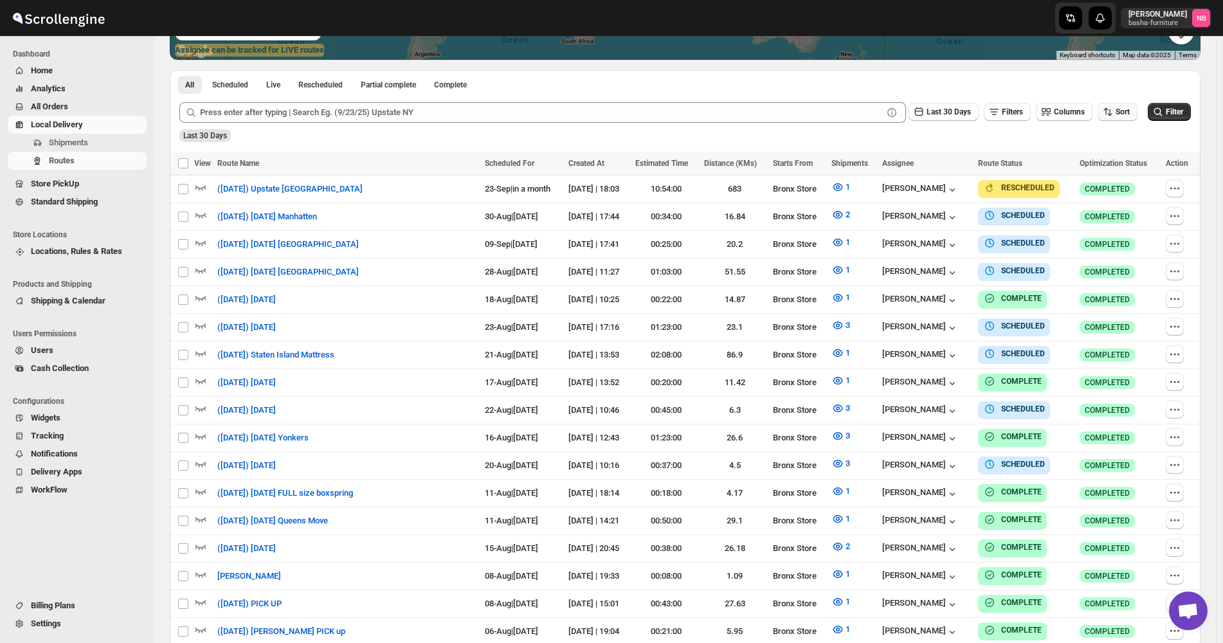
click at [1126, 114] on span "Sort" at bounding box center [1122, 111] width 14 height 9
click at [1114, 179] on div "Due Date" at bounding box center [1102, 181] width 34 height 13
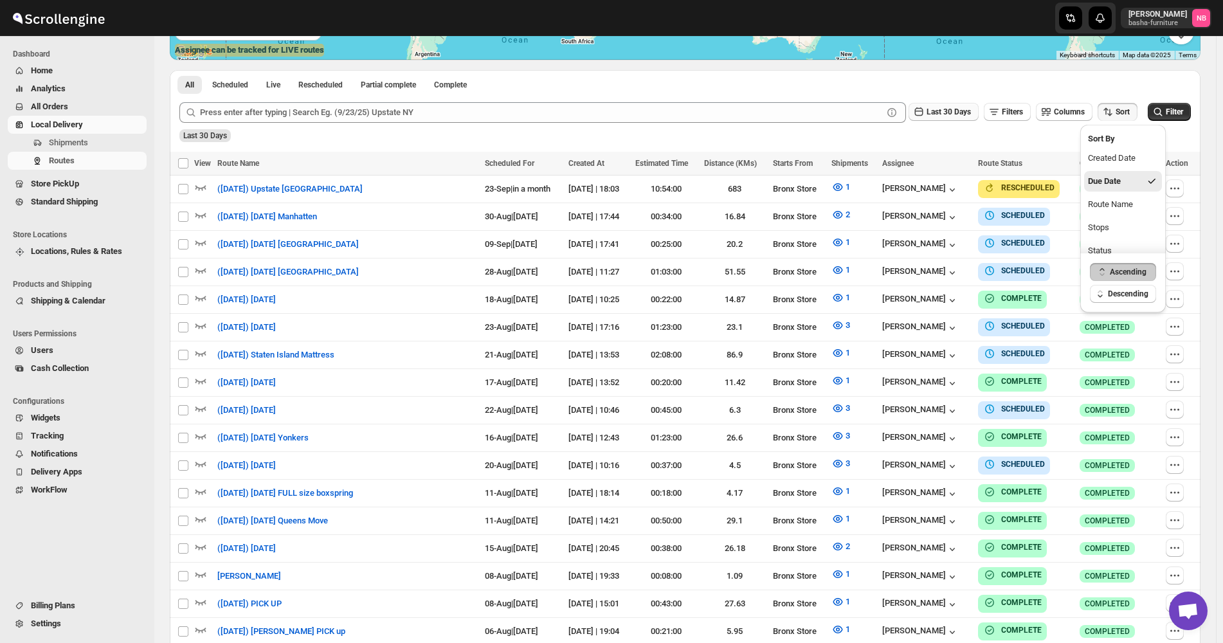
click at [953, 110] on span "Last 30 Days" at bounding box center [948, 111] width 44 height 9
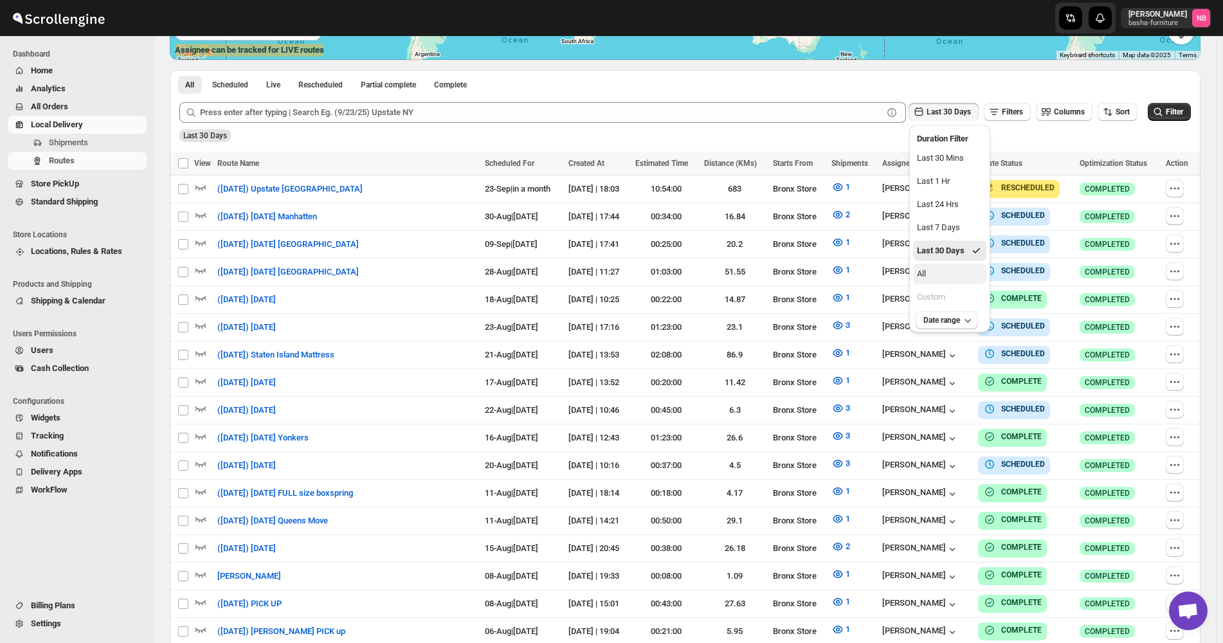
click at [943, 271] on button "All" at bounding box center [949, 274] width 73 height 21
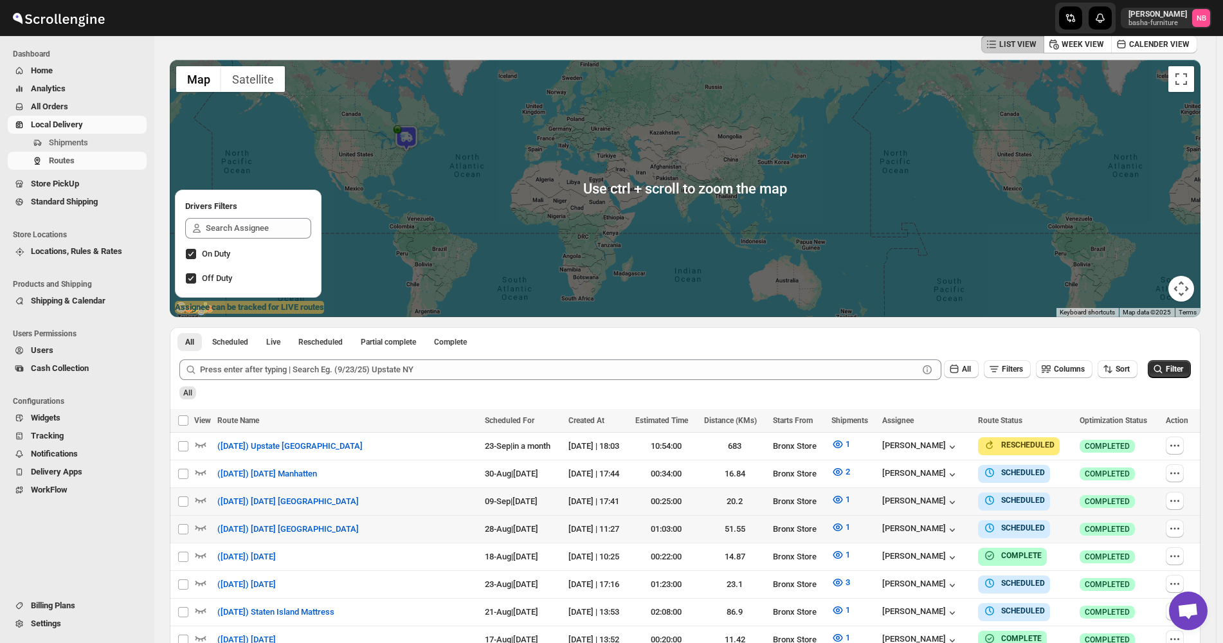
scroll to position [0, 0]
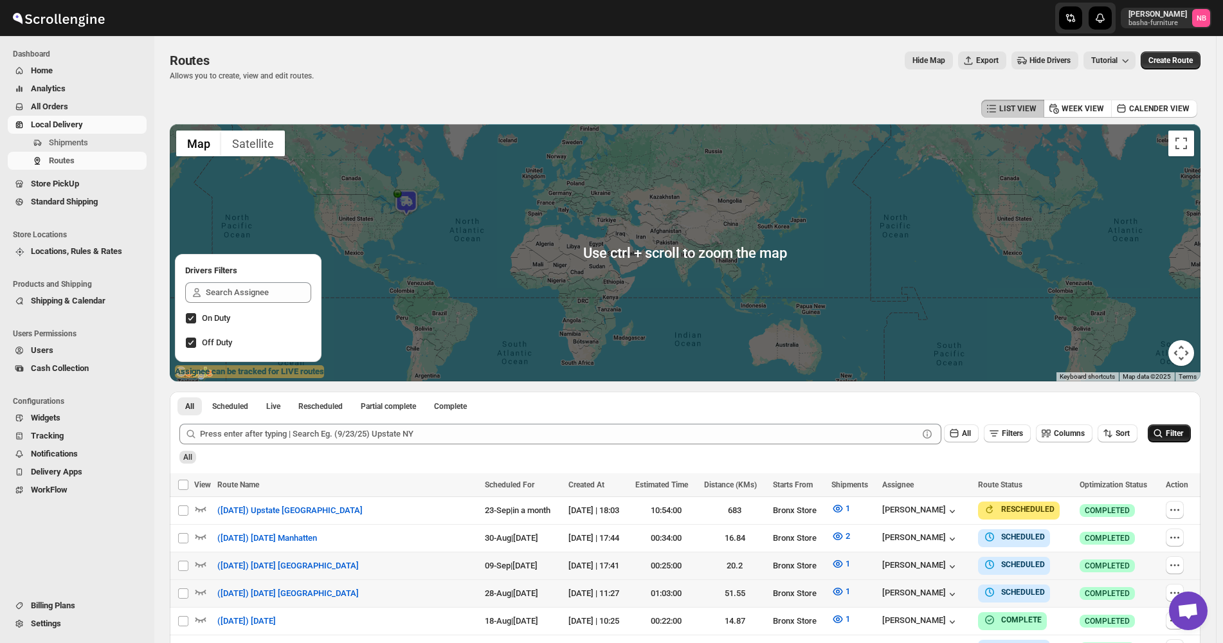
click at [1179, 435] on span "Filter" at bounding box center [1174, 433] width 17 height 9
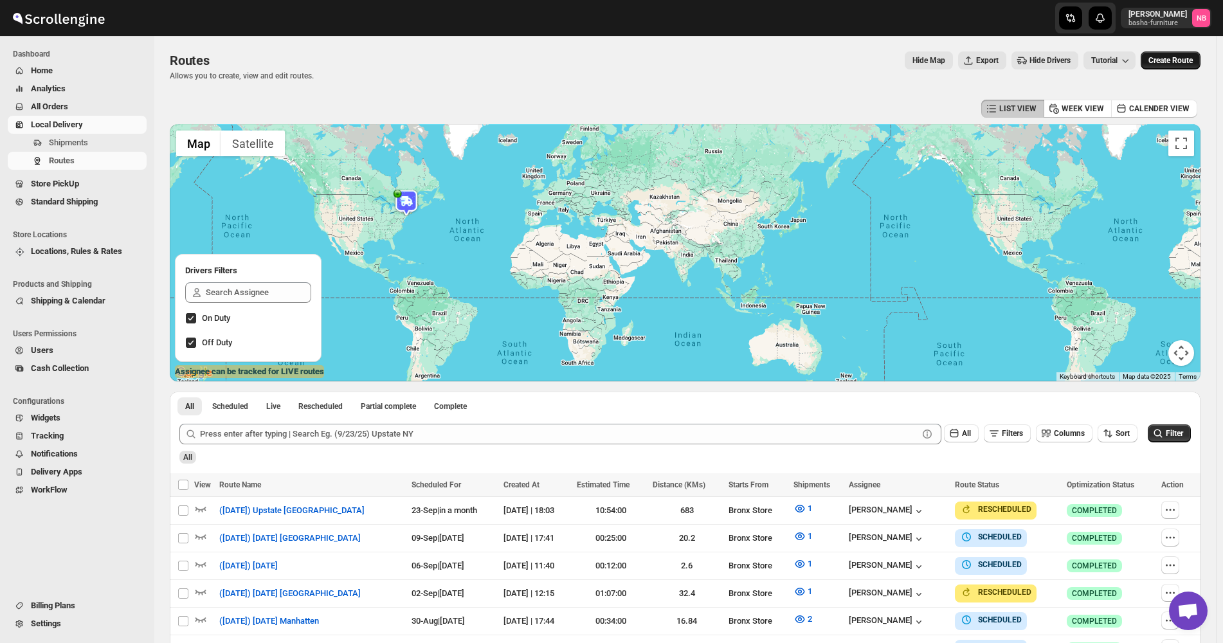
click at [1177, 60] on span "Create Route" at bounding box center [1170, 60] width 44 height 10
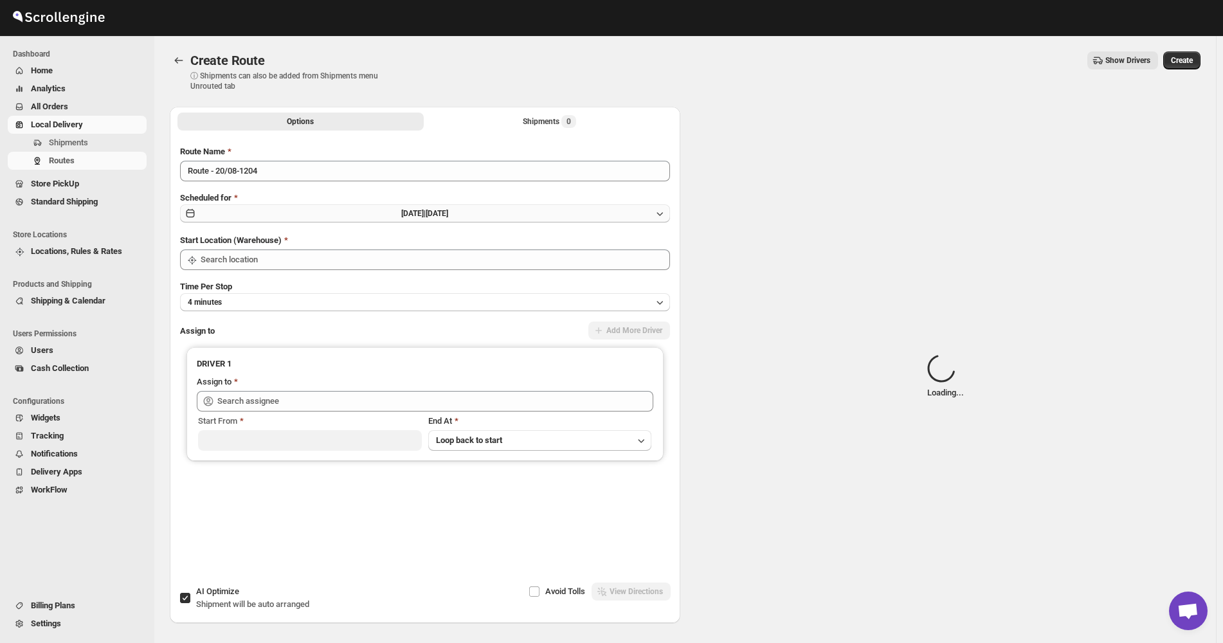
click at [517, 216] on button "Wed Aug 20 2025 | Today" at bounding box center [425, 213] width 490 height 18
type input "Not Available"
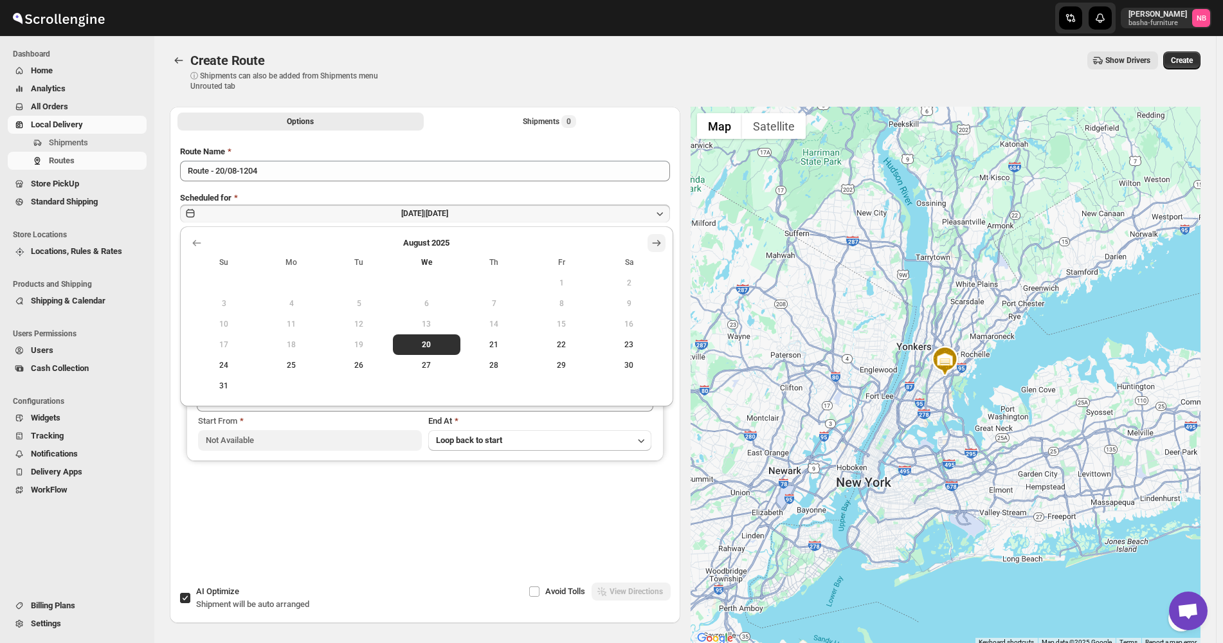
click at [654, 238] on icon "Show next month, September 2025" at bounding box center [656, 243] width 13 height 13
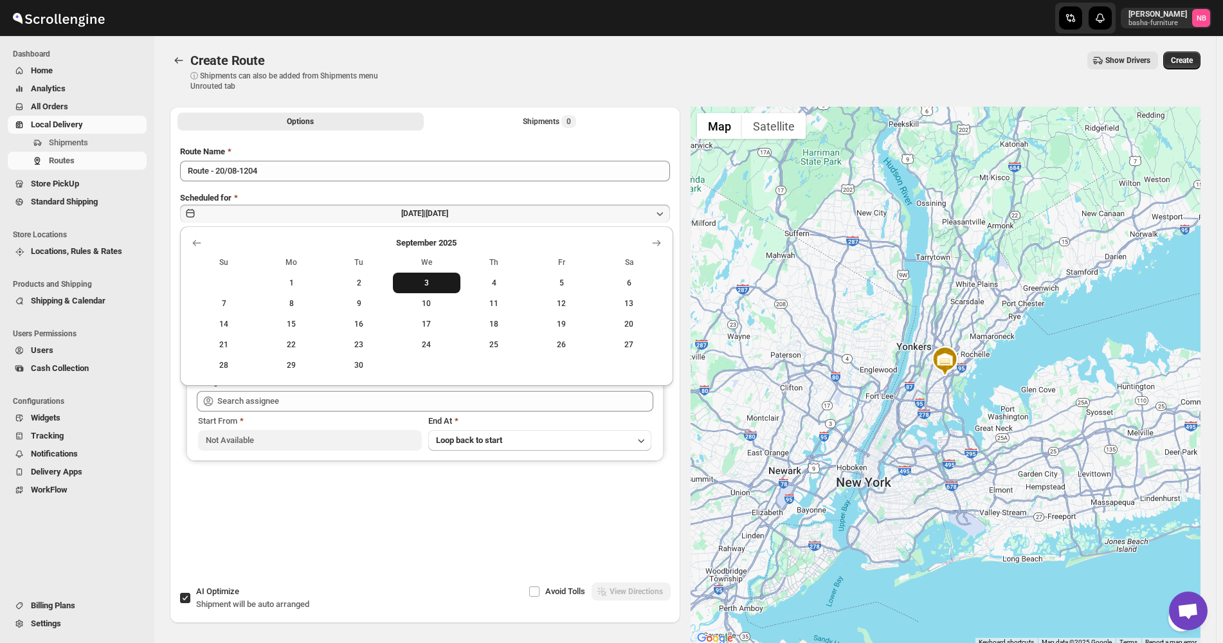
click at [434, 285] on span "3" at bounding box center [426, 283] width 57 height 10
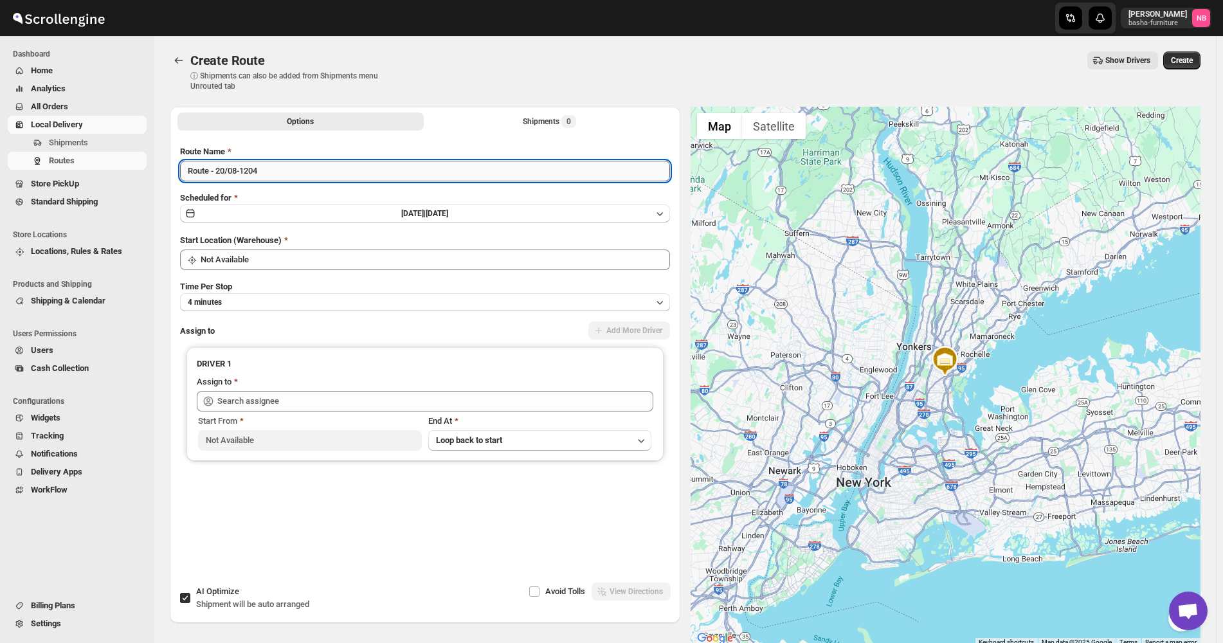
click at [348, 166] on input "Route - 20/08-1204" at bounding box center [425, 171] width 490 height 21
type input "(9/3/25) Wednesday"
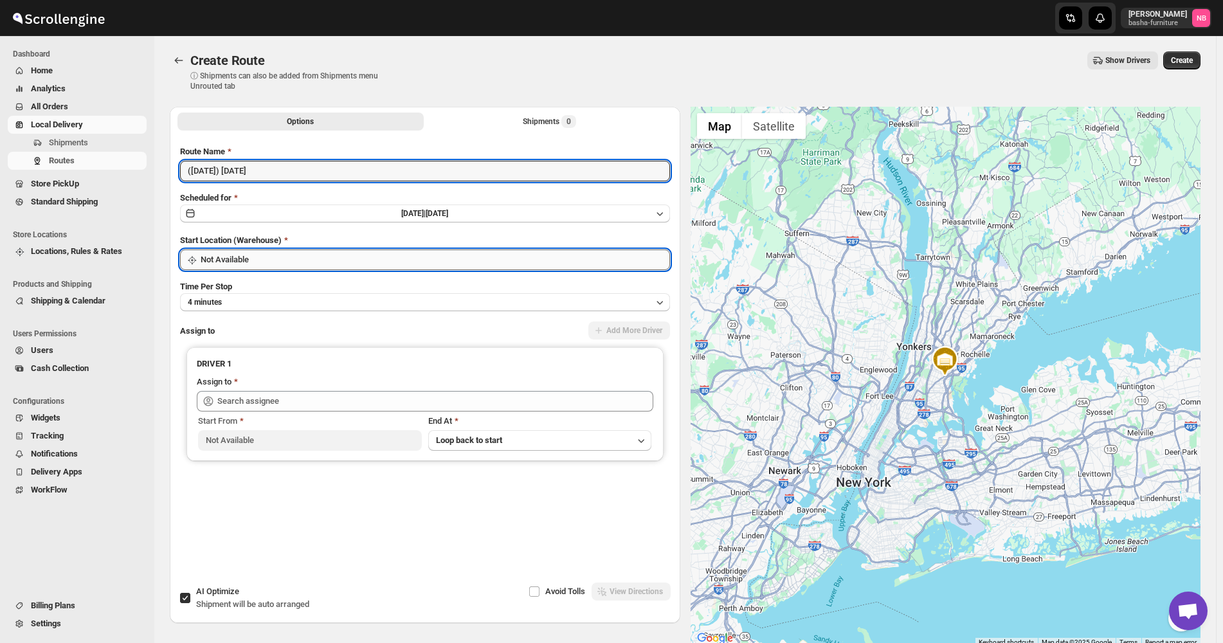
click at [343, 260] on input "Not Available" at bounding box center [435, 259] width 469 height 21
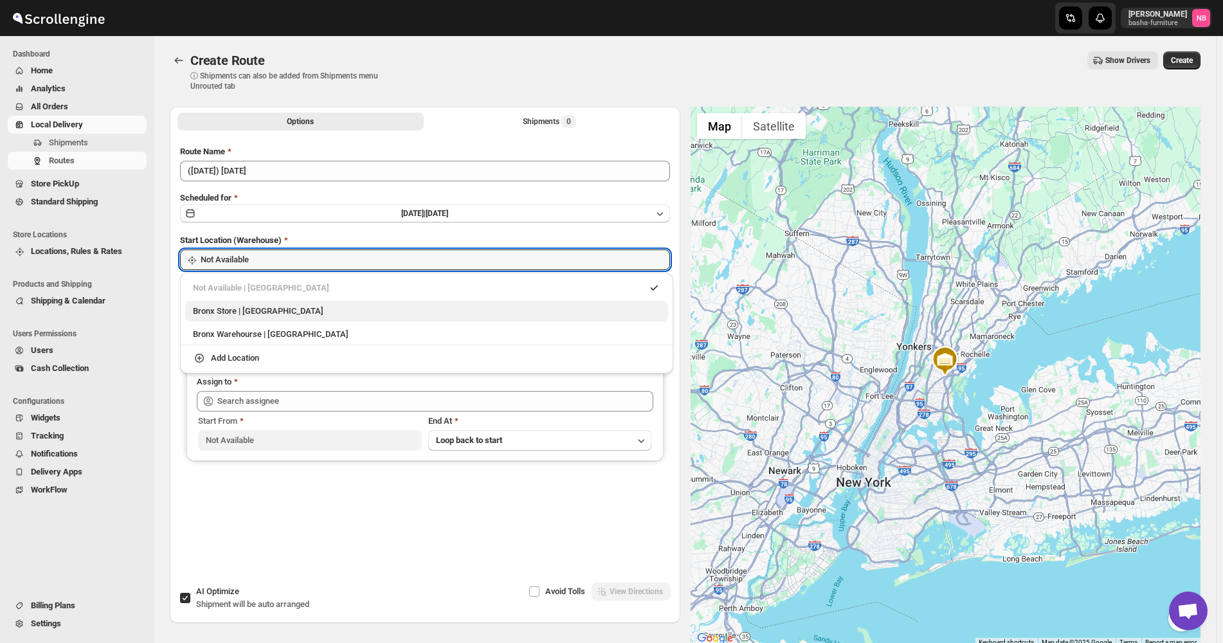
click at [297, 316] on div "Bronx Store | The Bronx" at bounding box center [426, 311] width 467 height 13
type input "Bronx Store"
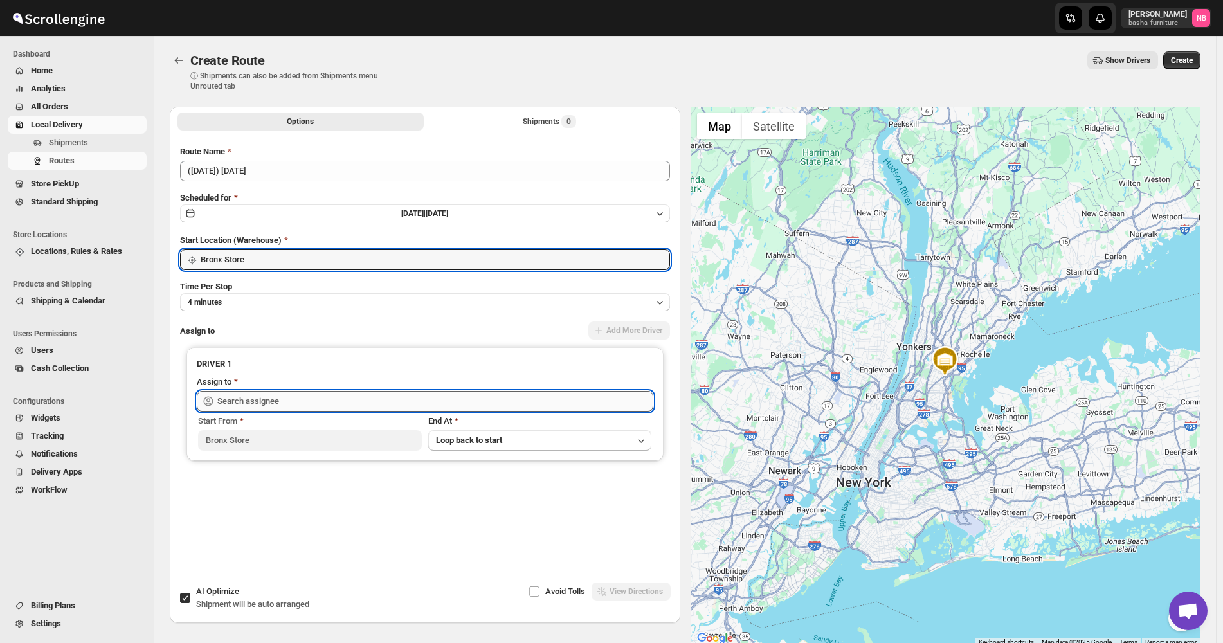
click at [262, 402] on input "text" at bounding box center [435, 401] width 436 height 21
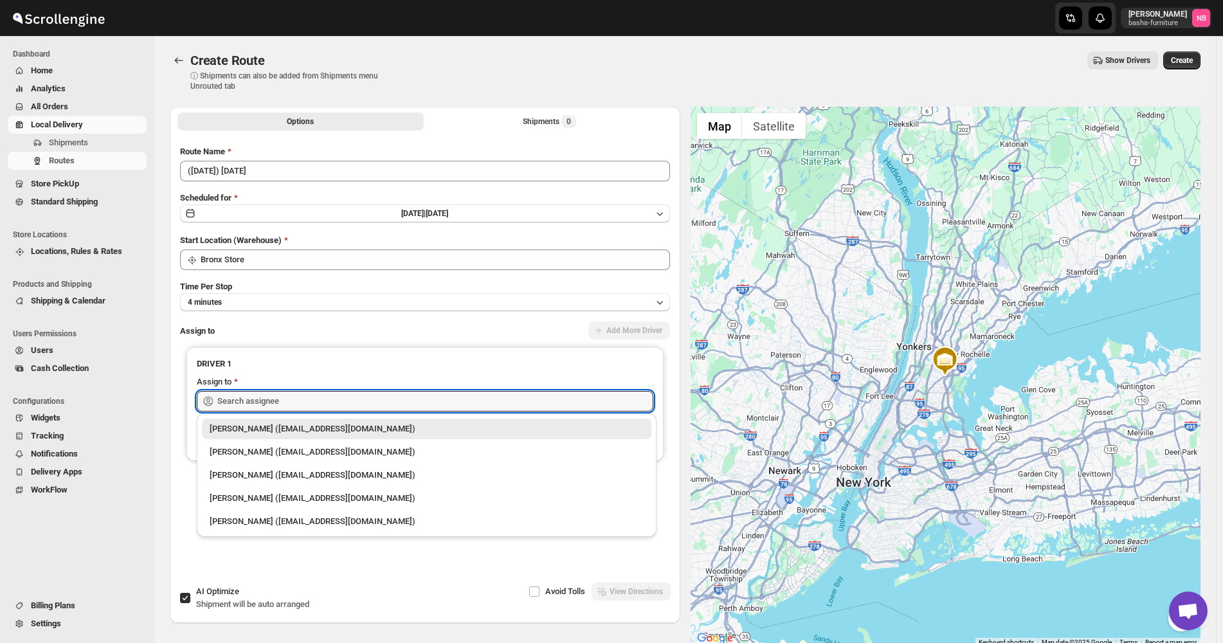
click at [250, 451] on div "Kumar Budhram (kumar16ld@gmail.com)" at bounding box center [427, 452] width 434 height 13
type input "Kumar Budhram (kumar16ld@gmail.com)"
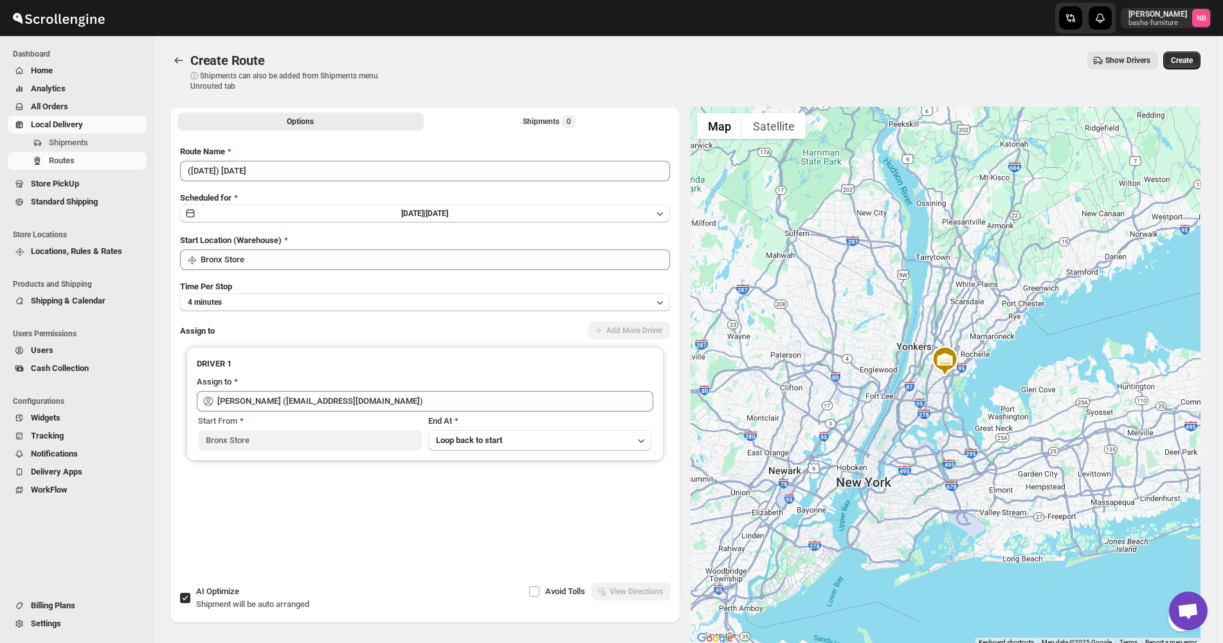
click at [497, 110] on div "Options Shipments 0 More views Options Shipments 0 More views" at bounding box center [425, 121] width 510 height 28
click at [494, 117] on button "Shipments 0" at bounding box center [549, 122] width 246 height 18
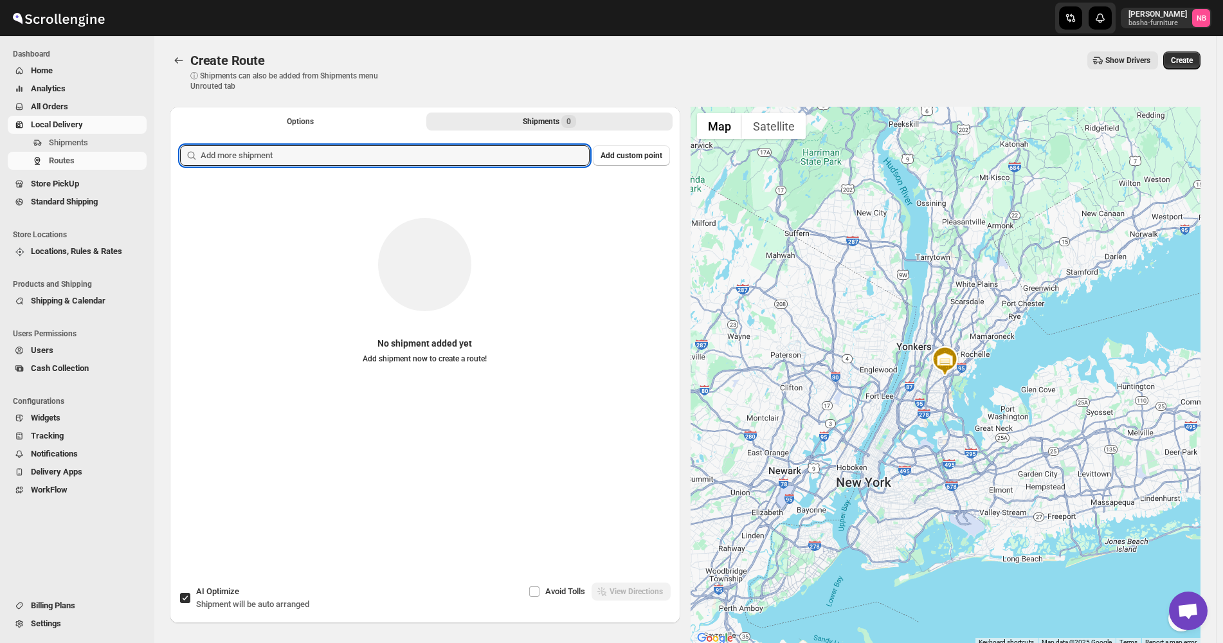
click at [446, 161] on input "text" at bounding box center [395, 155] width 389 height 21
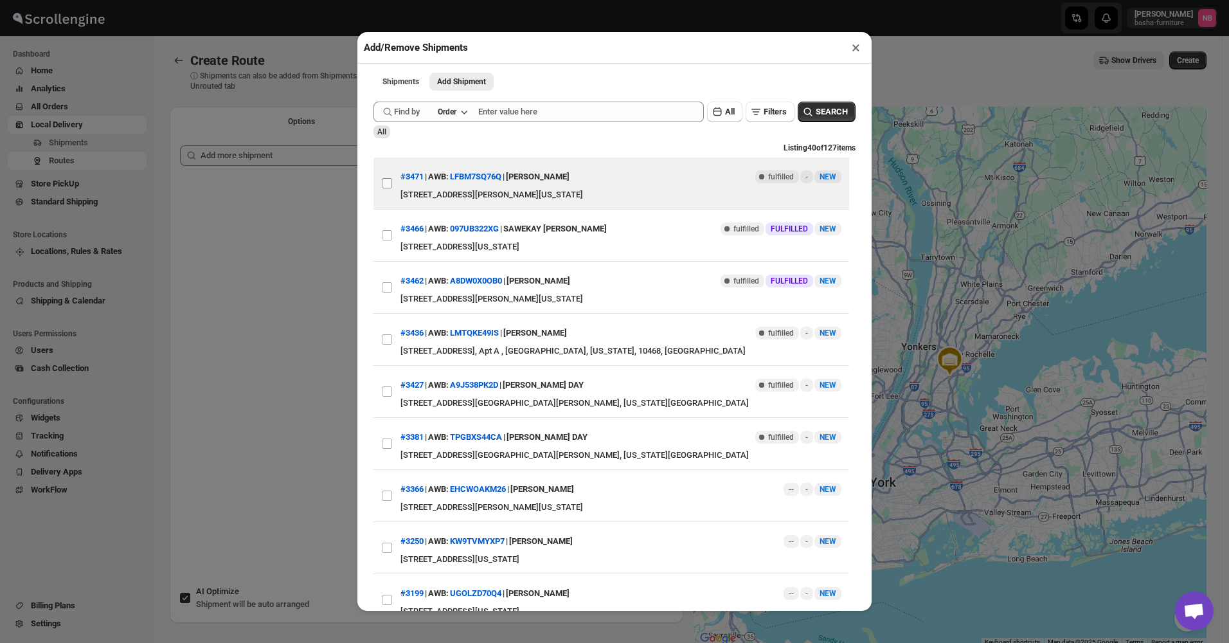
click at [387, 186] on input "View details for 68a5f20bfc41024ff29cdabb" at bounding box center [387, 183] width 10 height 10
checkbox input "true"
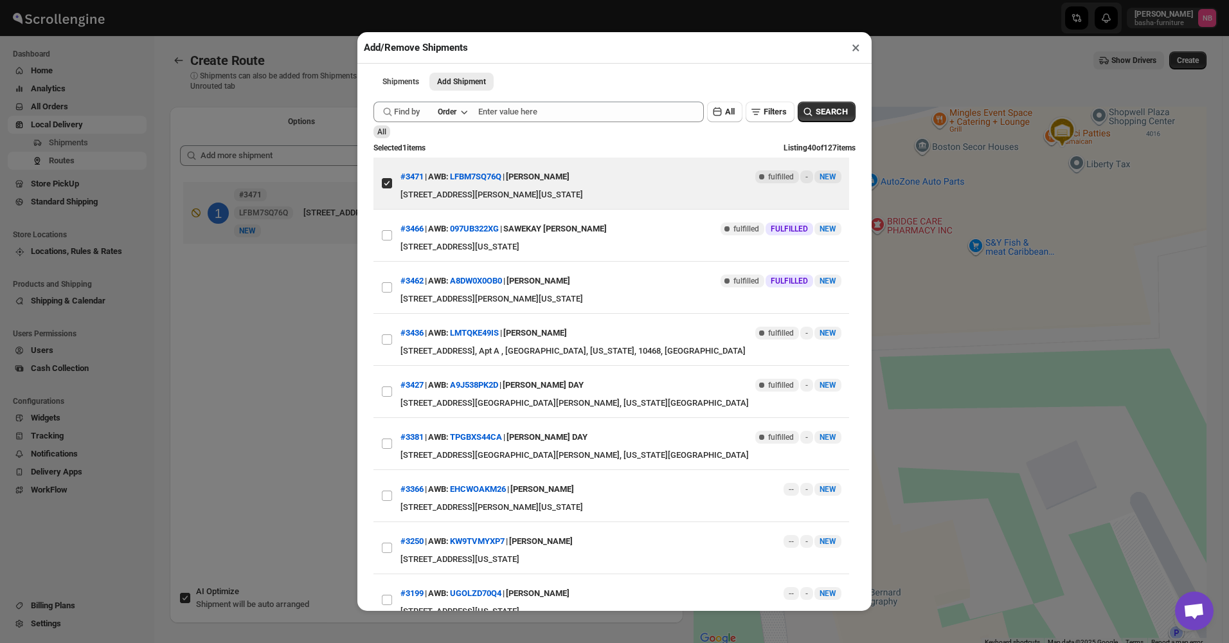
click at [286, 323] on div "Add/Remove Shipments × Shipments Add Shipment More views Shipments Add Shipment…" at bounding box center [614, 321] width 1229 height 643
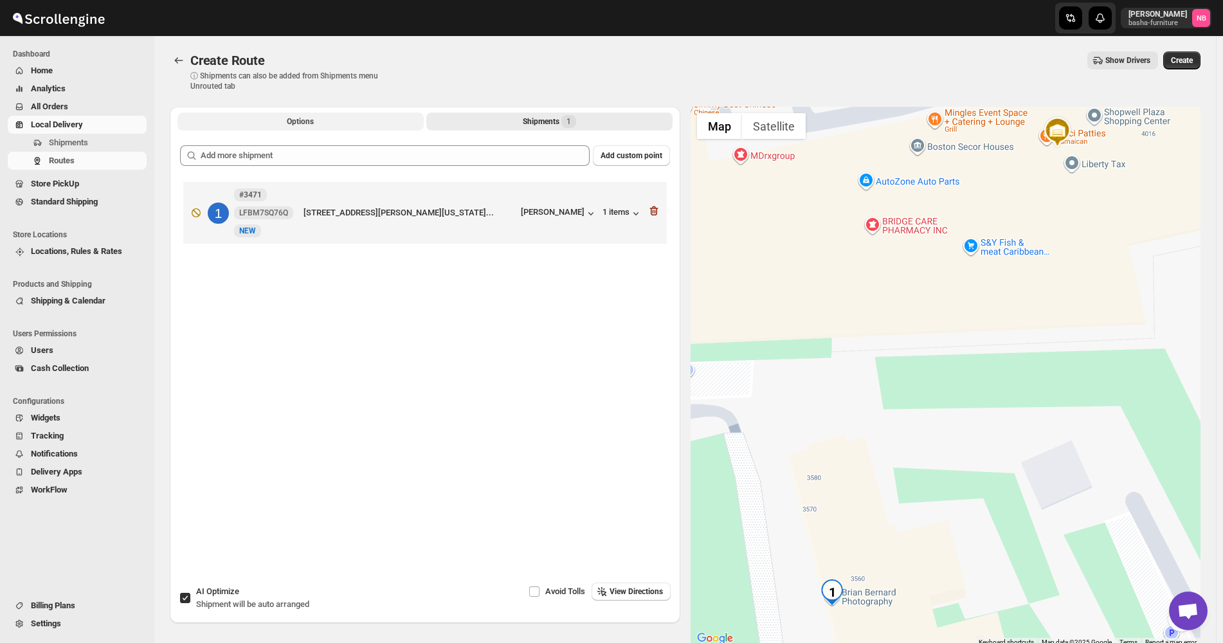
click at [307, 125] on span "Options" at bounding box center [300, 121] width 27 height 10
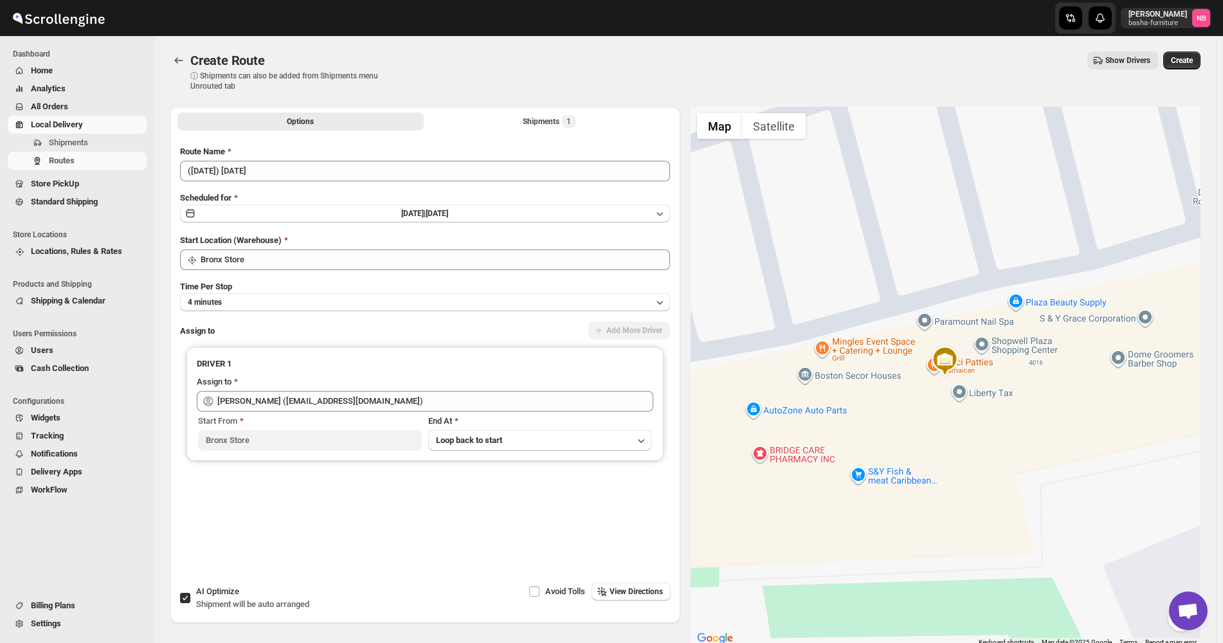
click at [595, 92] on div "Create Route. This page is ready Create Route ⓘ Shipments can also be added fro…" at bounding box center [685, 71] width 1031 height 71
click at [1192, 64] on span "Create" at bounding box center [1182, 60] width 22 height 10
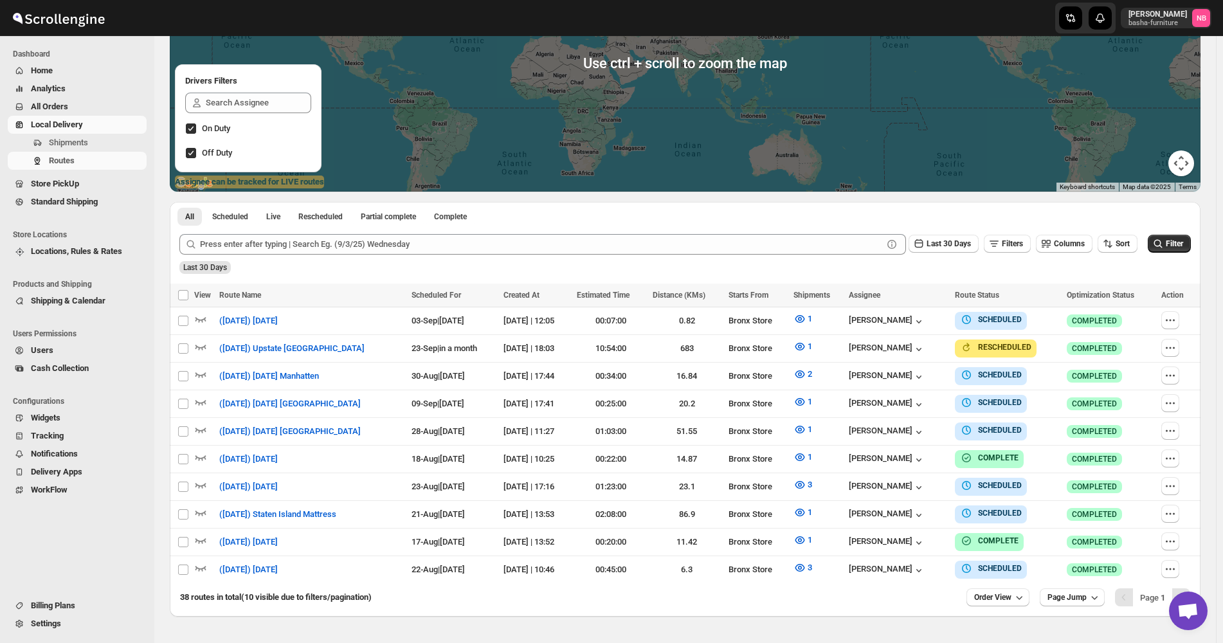
scroll to position [193, 0]
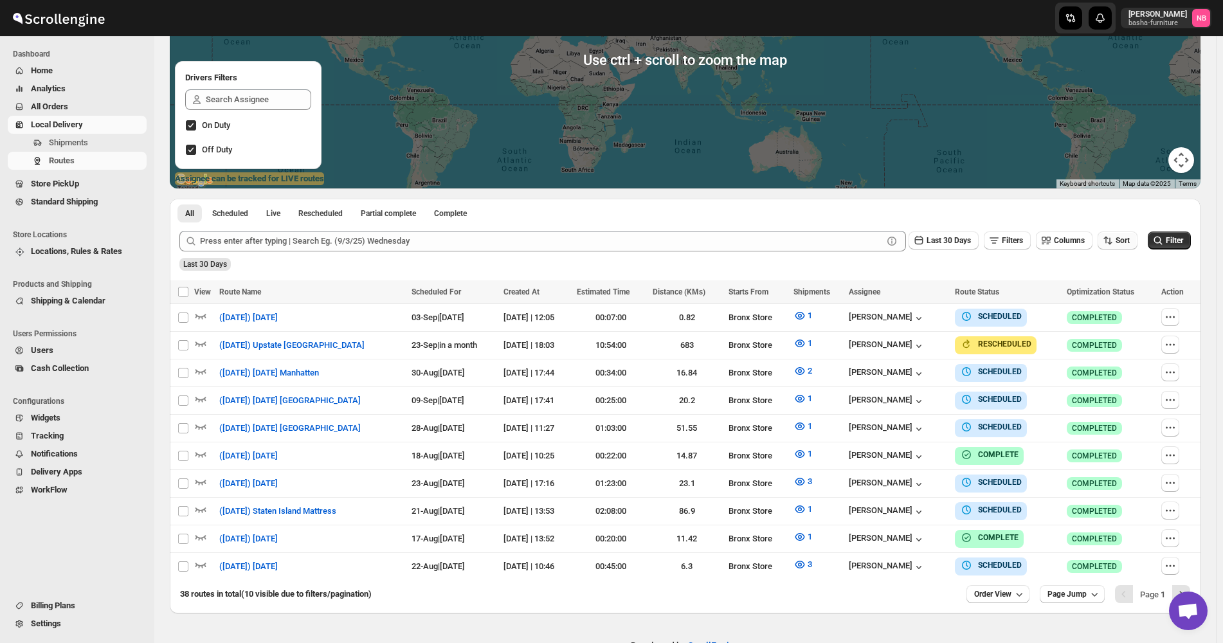
click at [1114, 242] on icon "button" at bounding box center [1107, 240] width 13 height 13
click at [1108, 303] on div "Due Date" at bounding box center [1102, 309] width 34 height 13
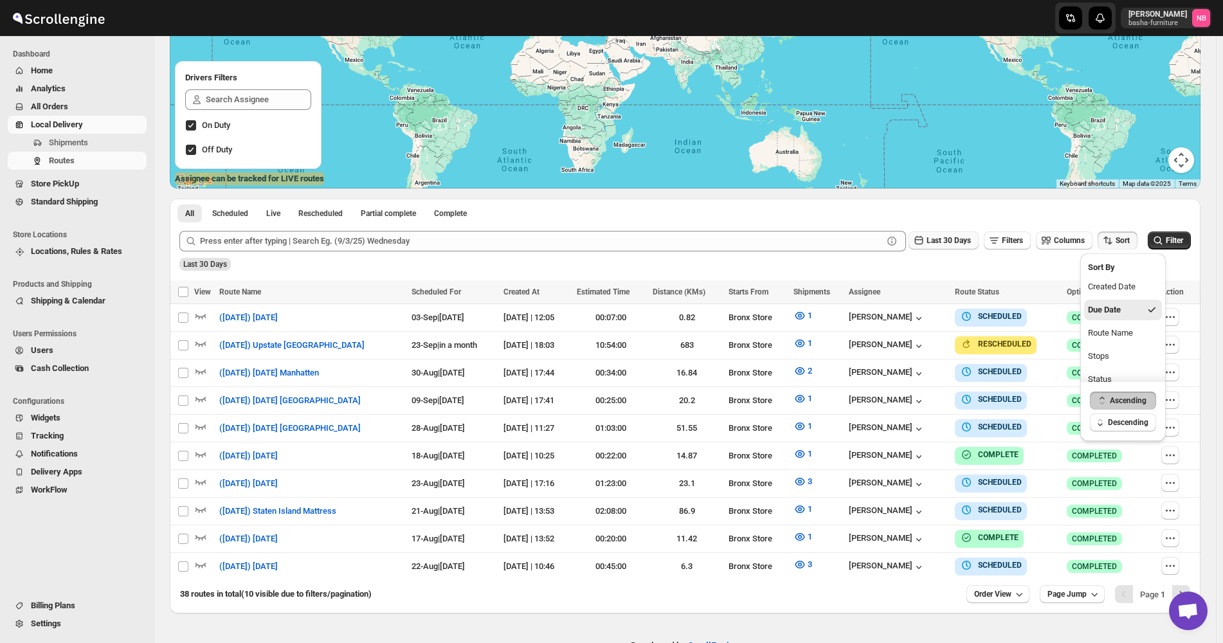
click at [943, 242] on span "Last 30 Days" at bounding box center [948, 240] width 44 height 9
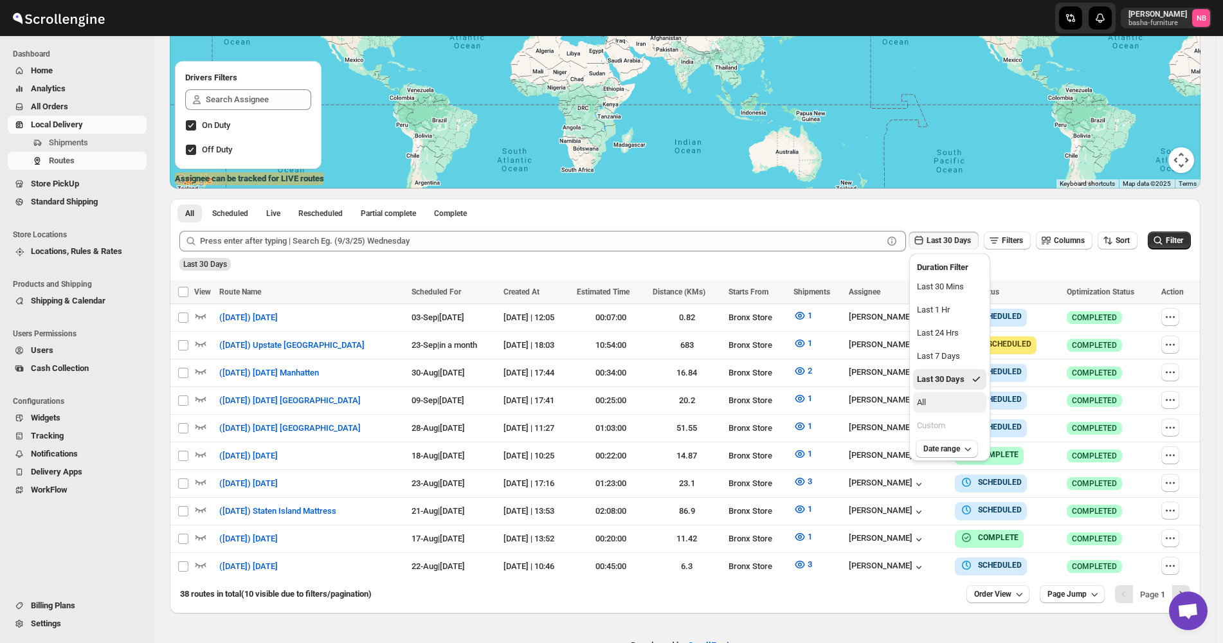
click at [934, 399] on button "All" at bounding box center [949, 402] width 73 height 21
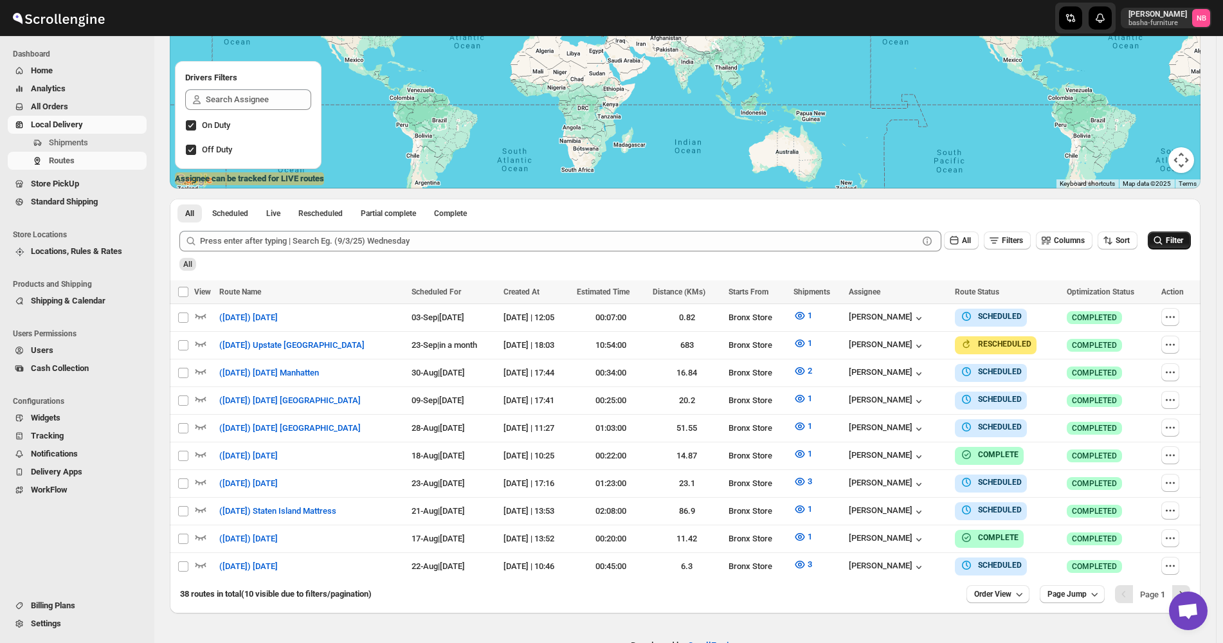
click at [1175, 243] on span "Filter" at bounding box center [1174, 240] width 17 height 9
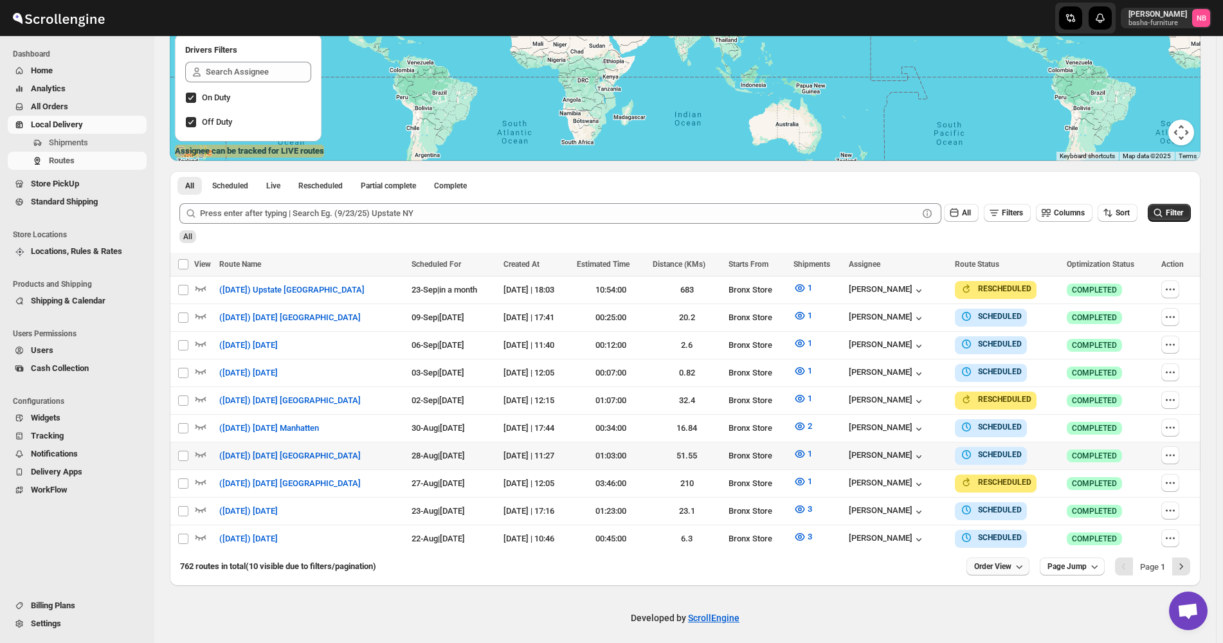
scroll to position [221, 0]
click at [1011, 561] on span "Order View" at bounding box center [992, 566] width 37 height 10
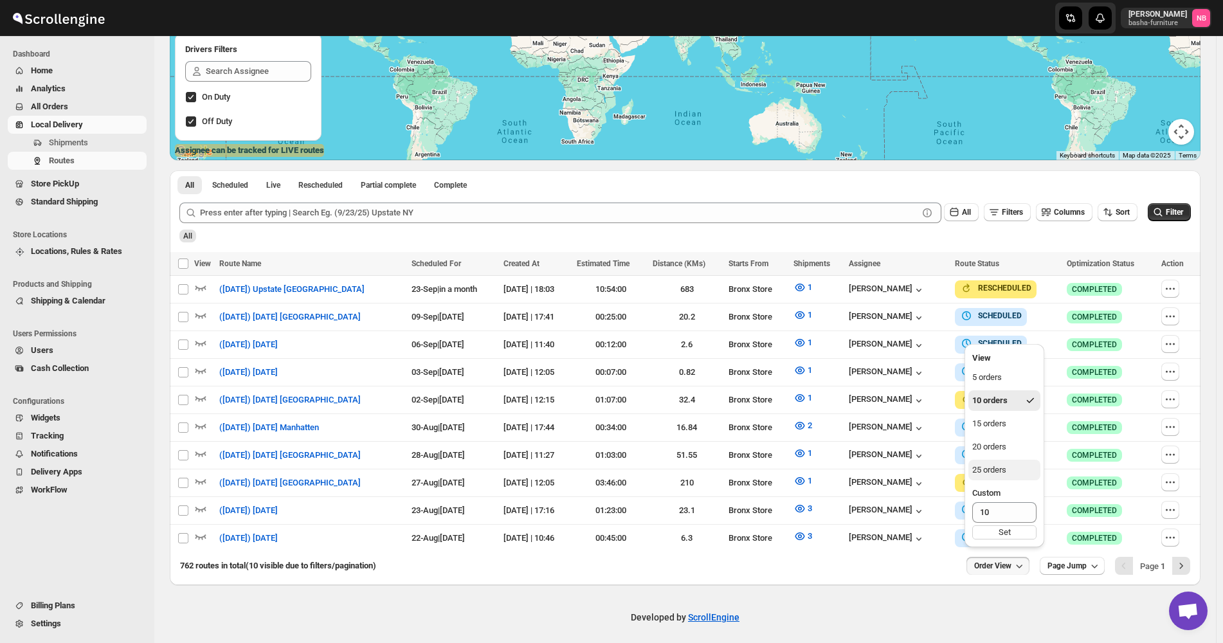
click at [1008, 472] on button "25 orders" at bounding box center [1004, 470] width 72 height 21
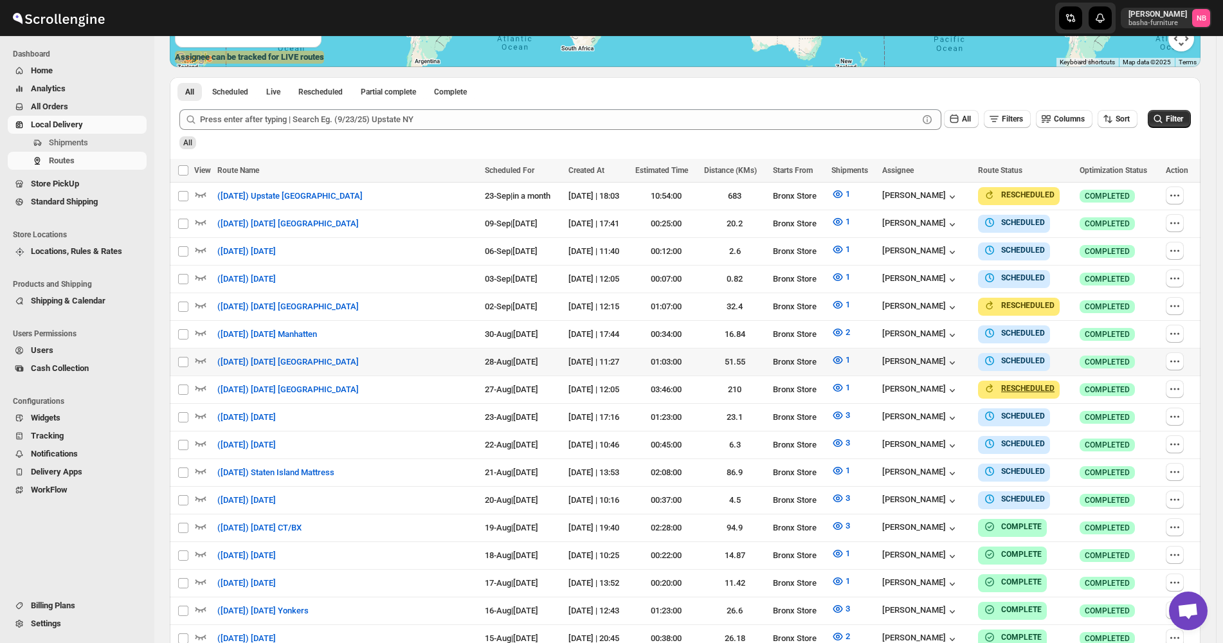
scroll to position [321, 0]
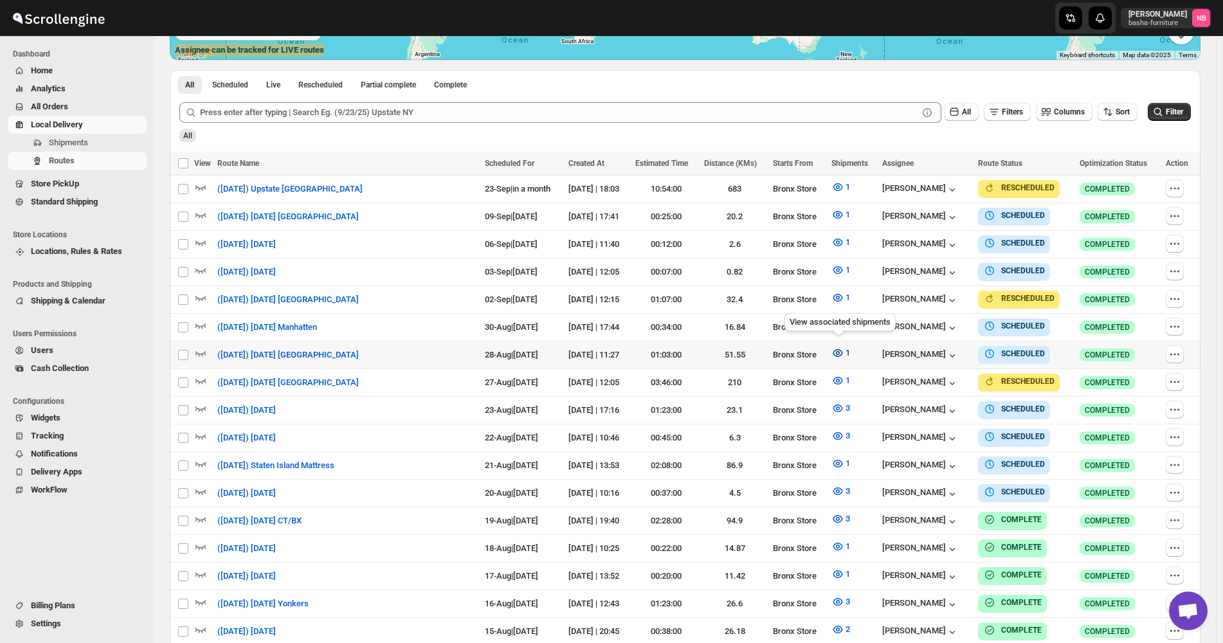
click at [845, 348] on span "1" at bounding box center [847, 353] width 5 height 10
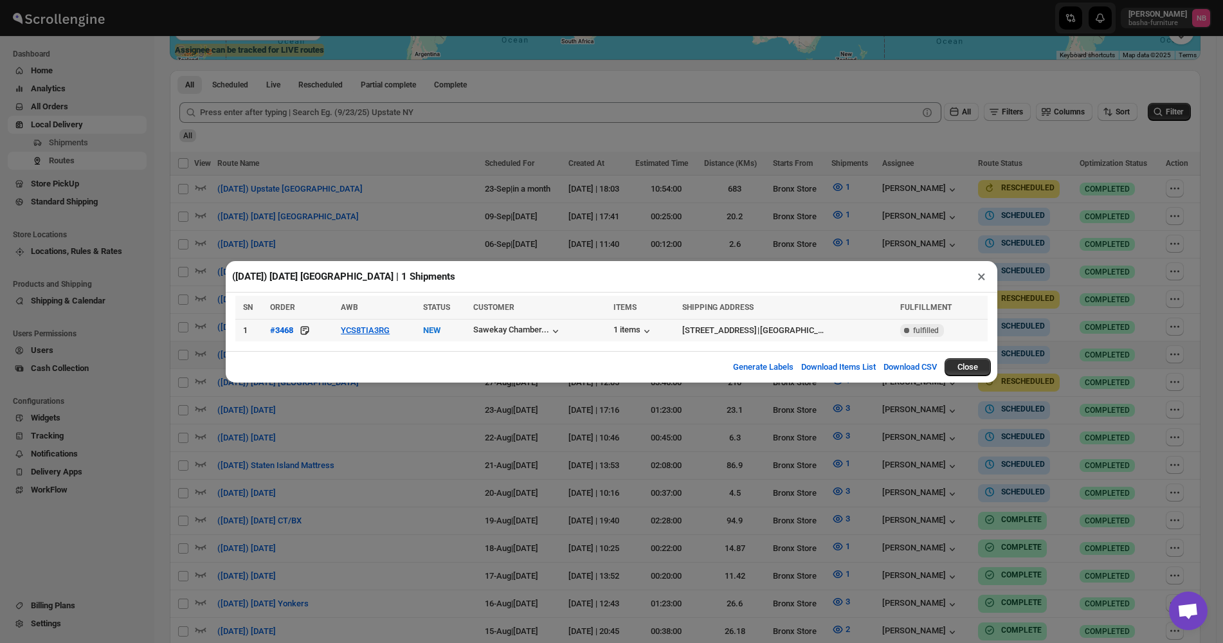
click at [327, 380] on div "Generate Labels Download Items List Download CSV Close" at bounding box center [612, 367] width 772 height 32
click at [331, 409] on div "(8/28/25) Thursday Queens | 1 Shipments × SN ORDER AWB STATUS CUSTOMER ITEMS SH…" at bounding box center [611, 321] width 1223 height 643
